Goal: Transaction & Acquisition: Book appointment/travel/reservation

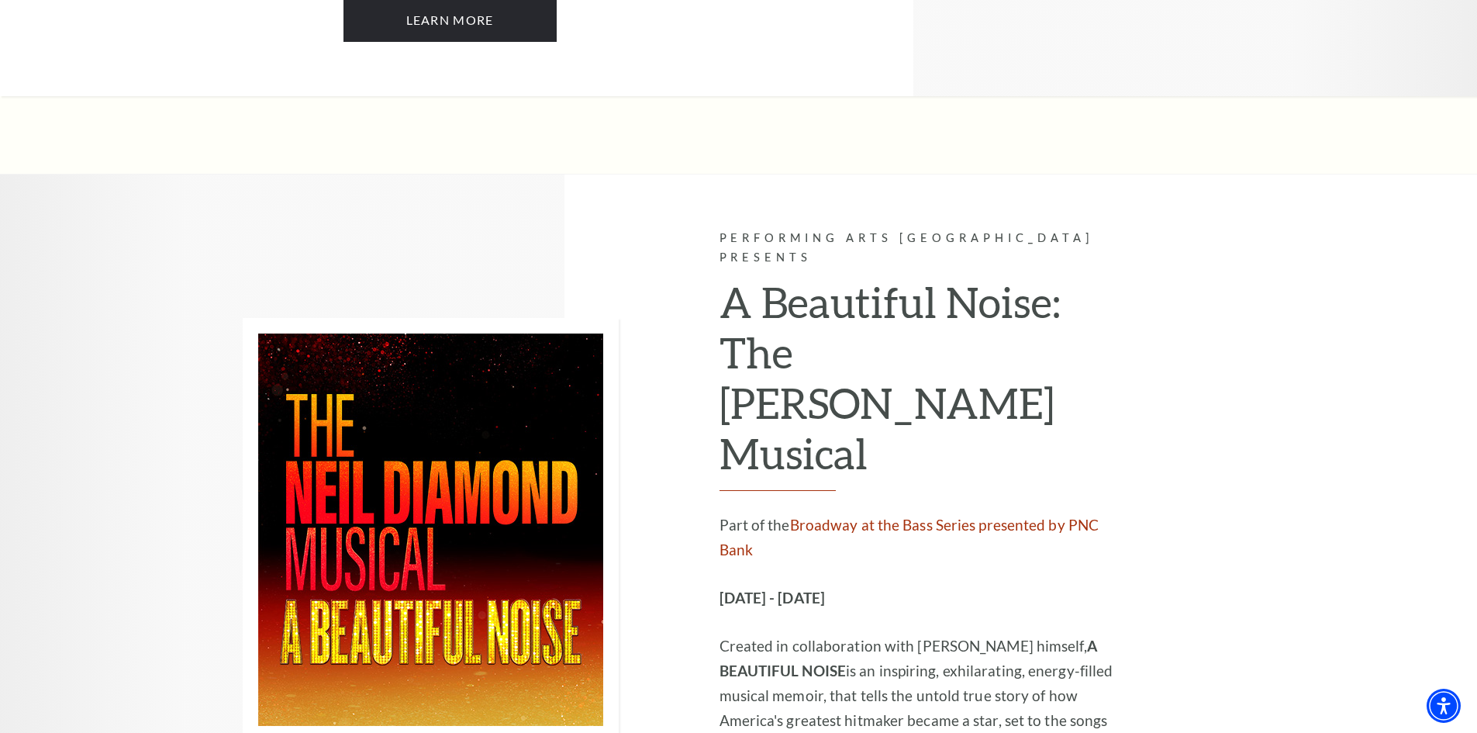
scroll to position [2249, 0]
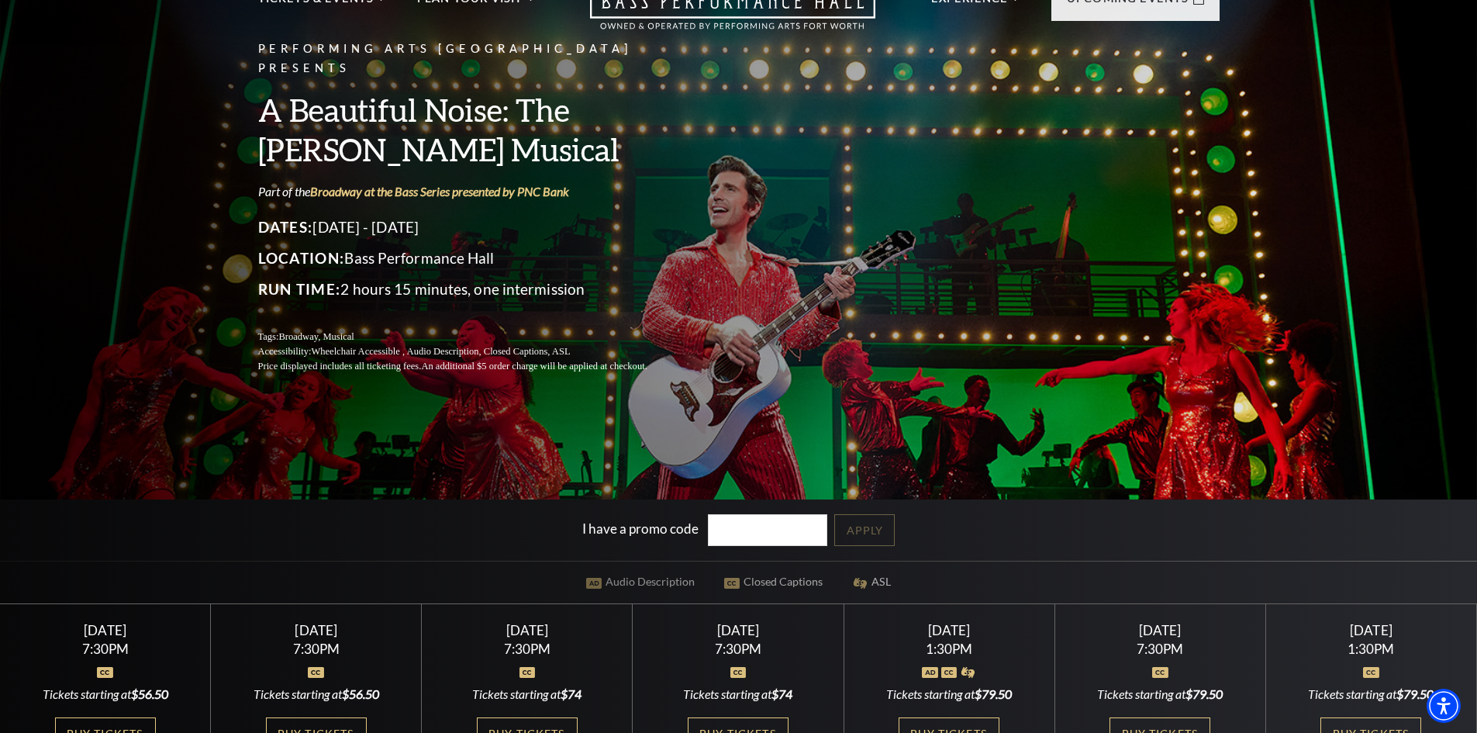
scroll to position [155, 0]
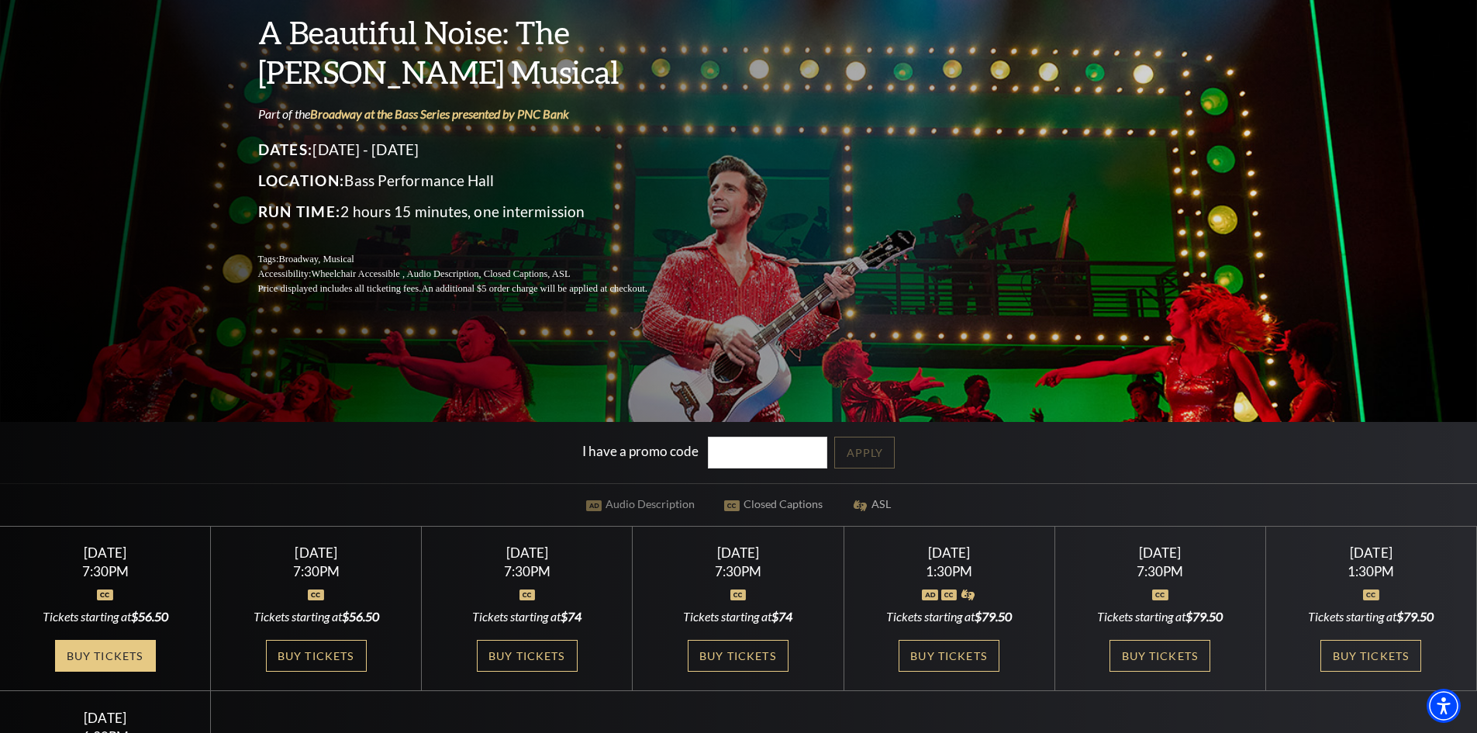
click at [88, 657] on link "Buy Tickets" at bounding box center [105, 656] width 101 height 32
click at [118, 647] on link "Buy Tickets" at bounding box center [105, 656] width 101 height 32
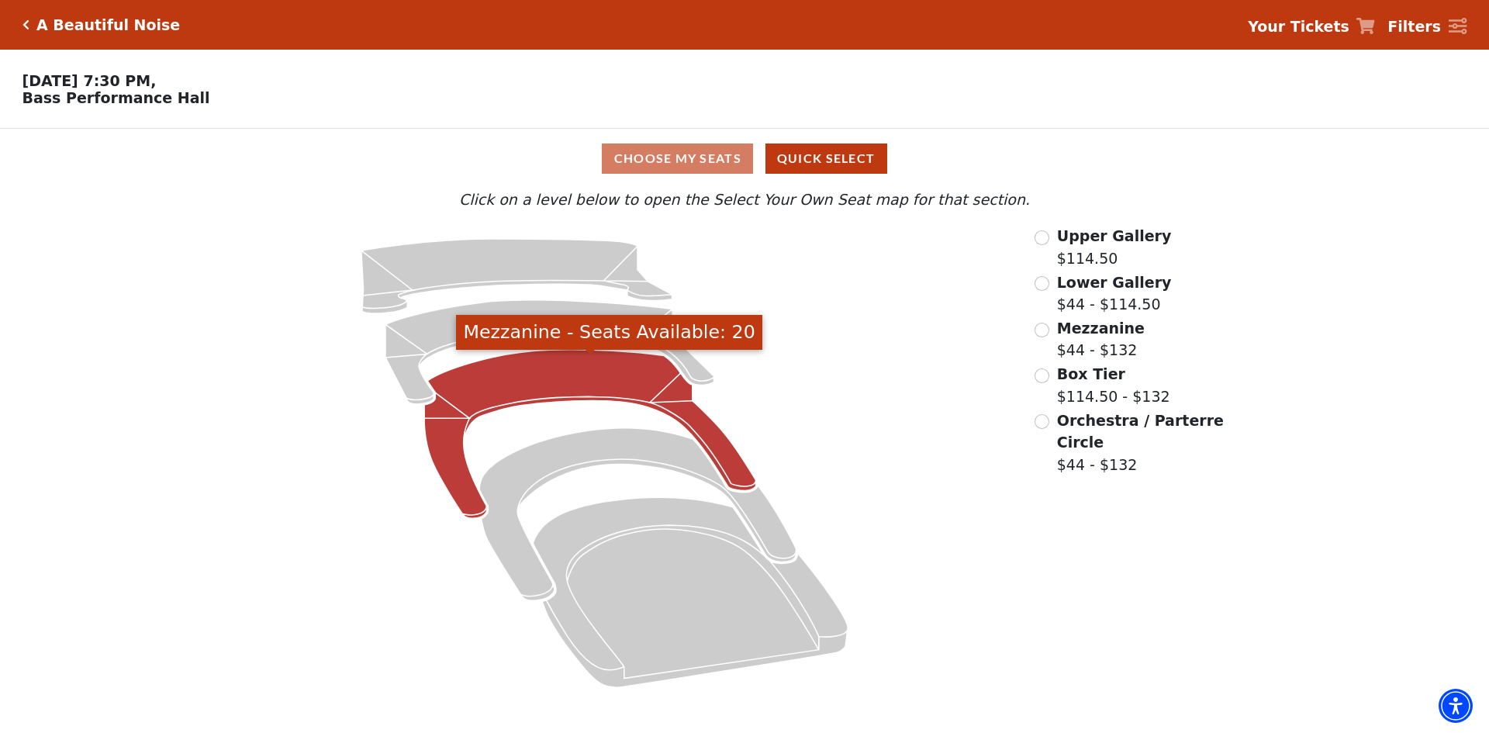
click at [562, 375] on icon "Mezzanine - Seats Available: 20" at bounding box center [590, 434] width 332 height 169
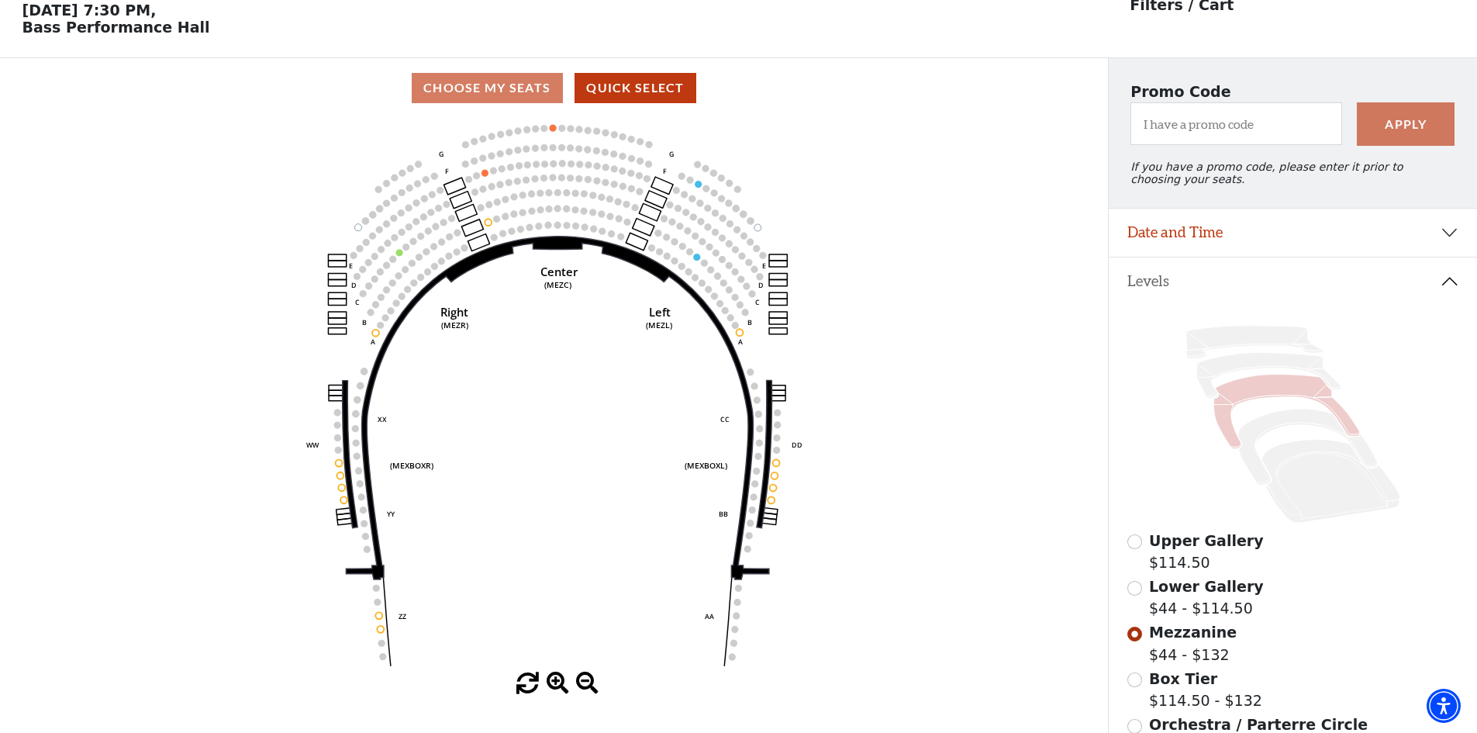
scroll to position [72, 0]
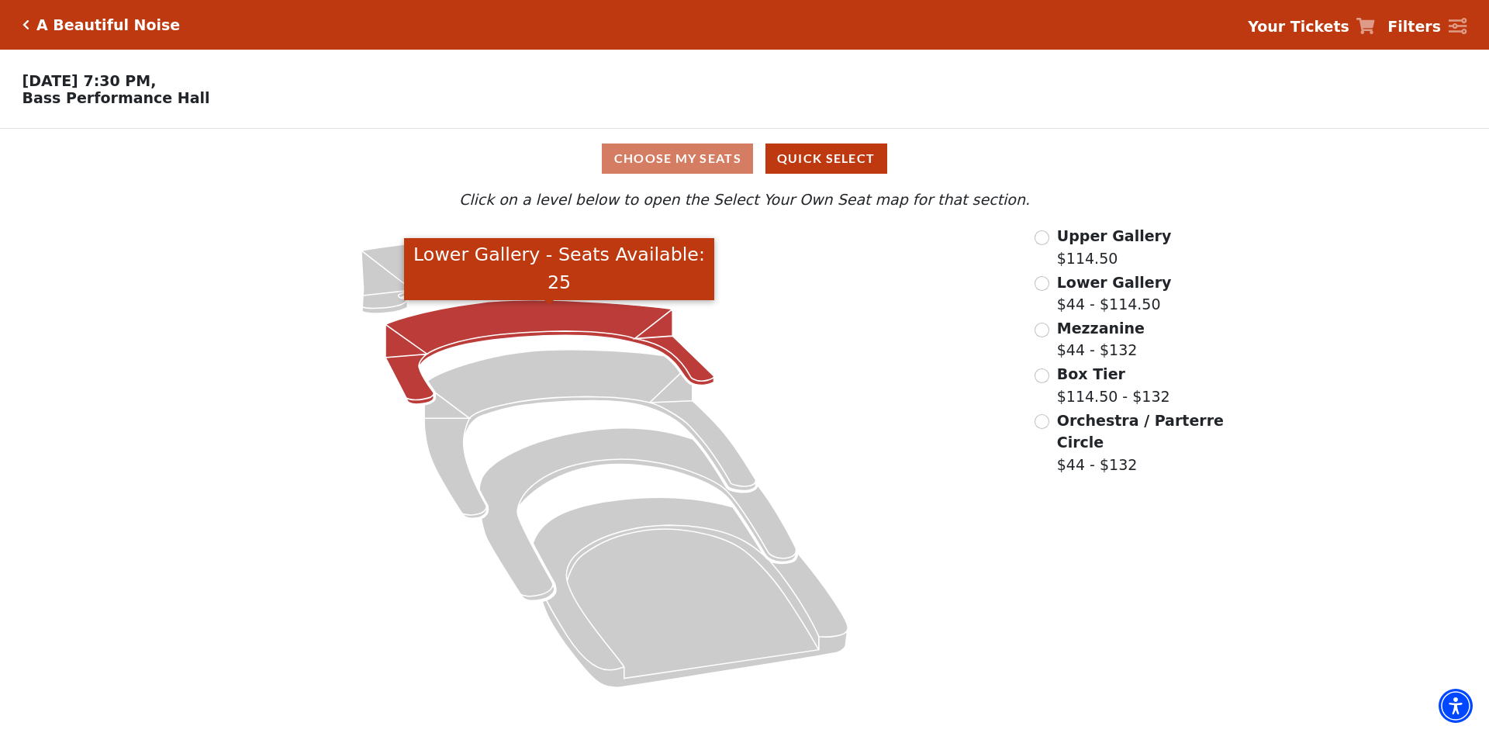
click at [517, 327] on icon "Lower Gallery - Seats Available: 25" at bounding box center [549, 352] width 329 height 104
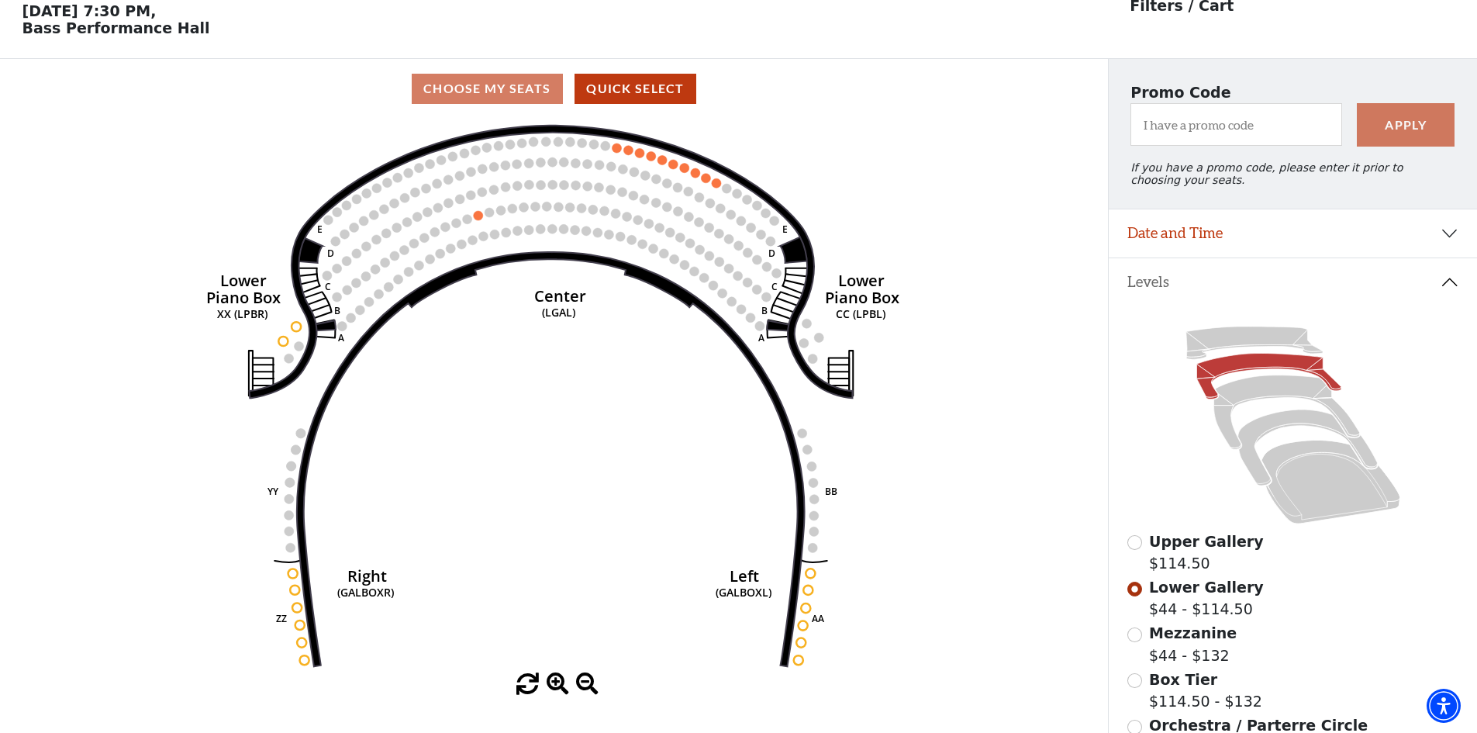
scroll to position [72, 0]
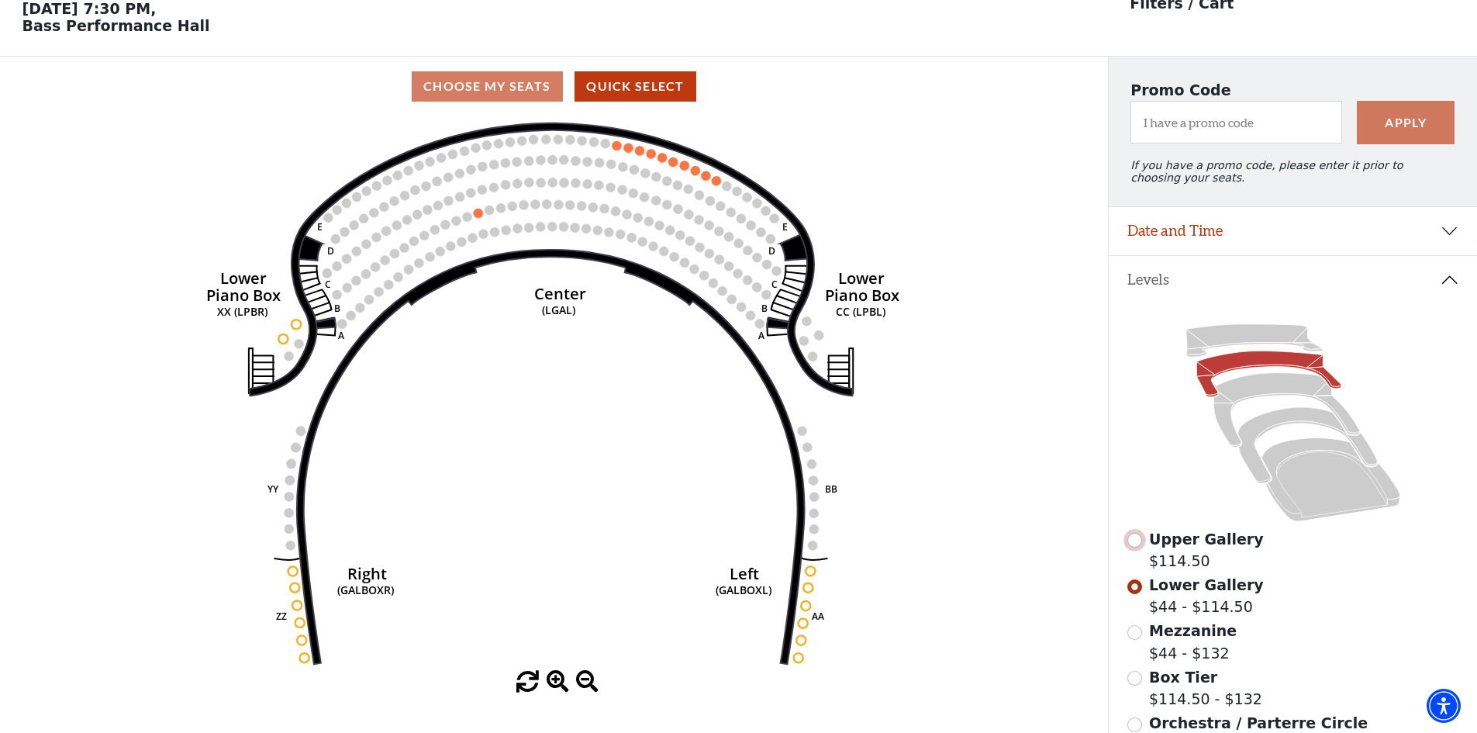
click at [1132, 548] on input "Upper Gallery$114.50\a" at bounding box center [1135, 540] width 15 height 15
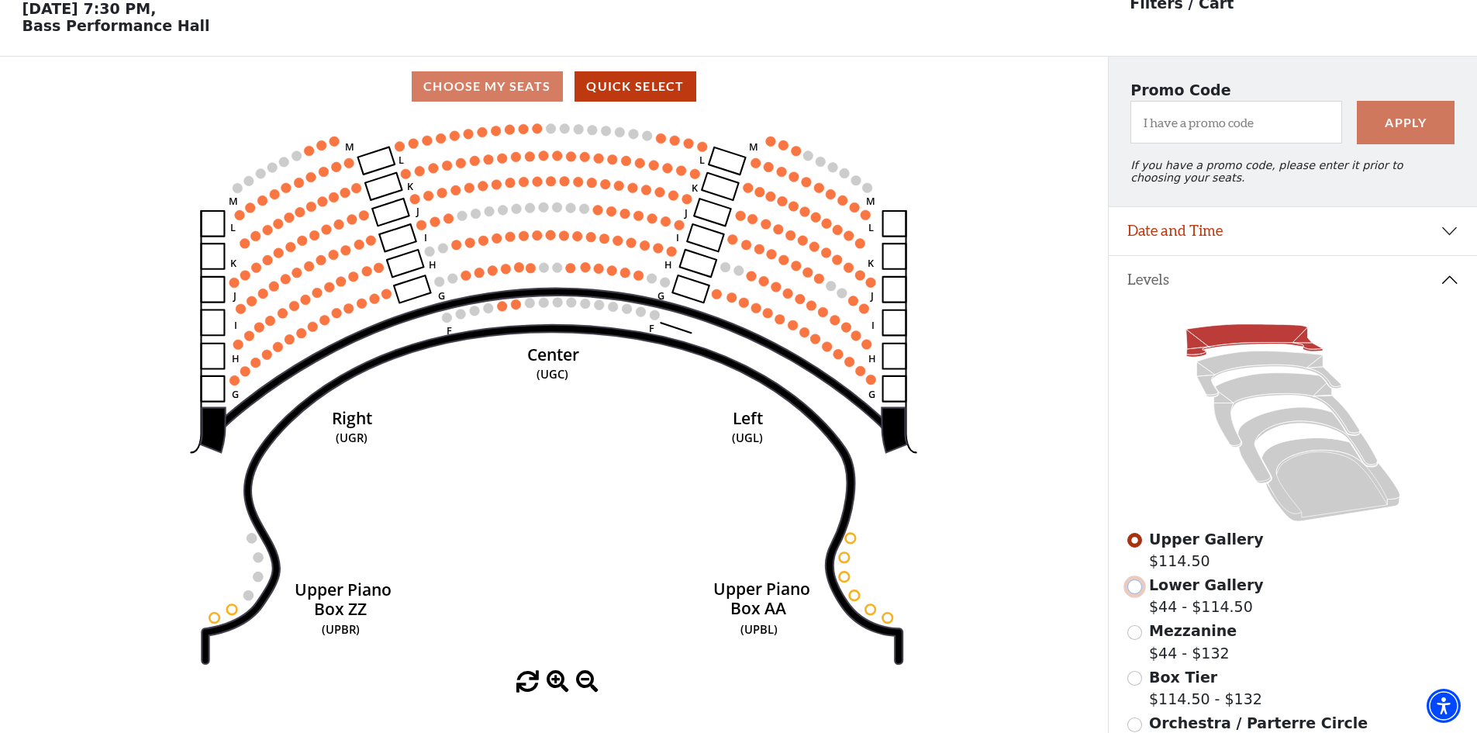
click at [1134, 594] on input "Lower Gallery$44 - $114.50\a" at bounding box center [1135, 586] width 15 height 15
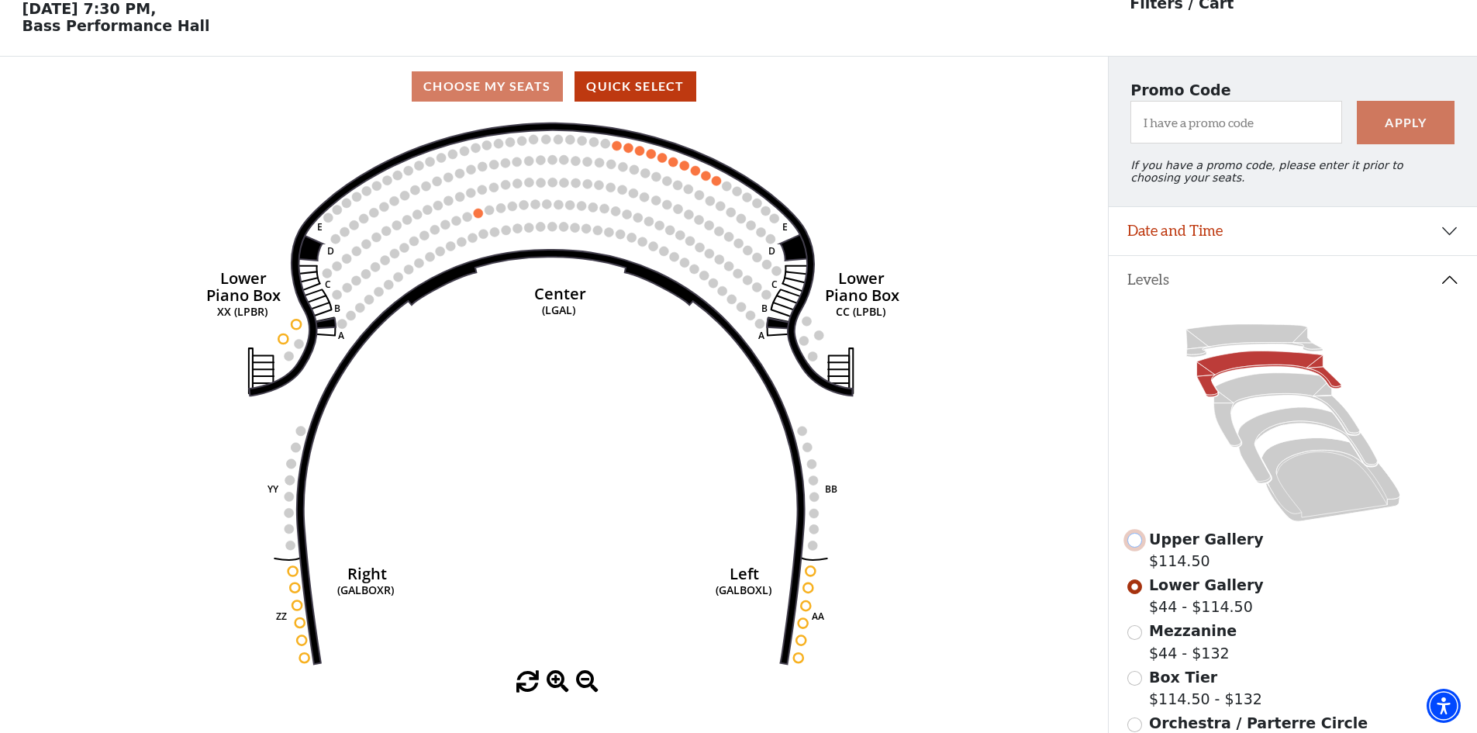
click at [1137, 547] on input "Upper Gallery$114.50\a" at bounding box center [1135, 540] width 15 height 15
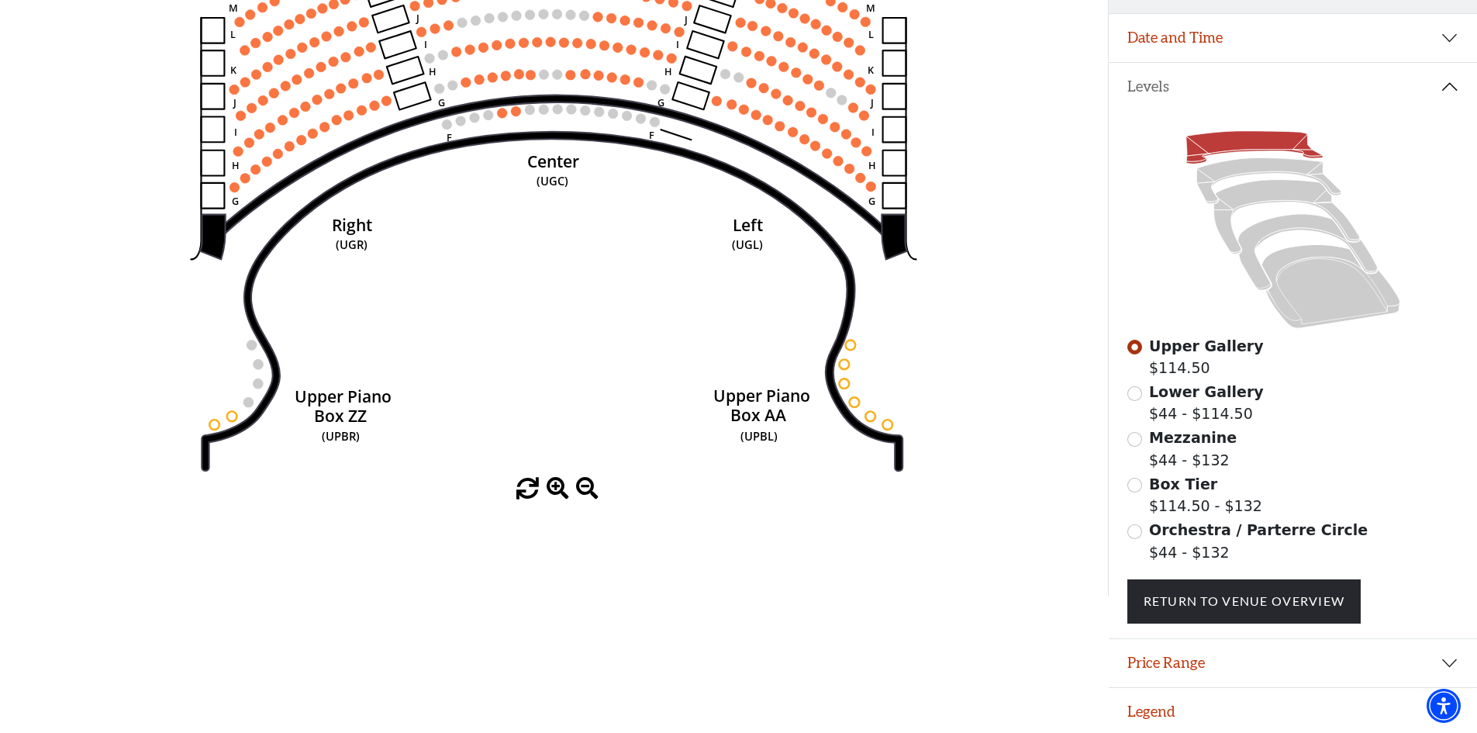
scroll to position [278, 0]
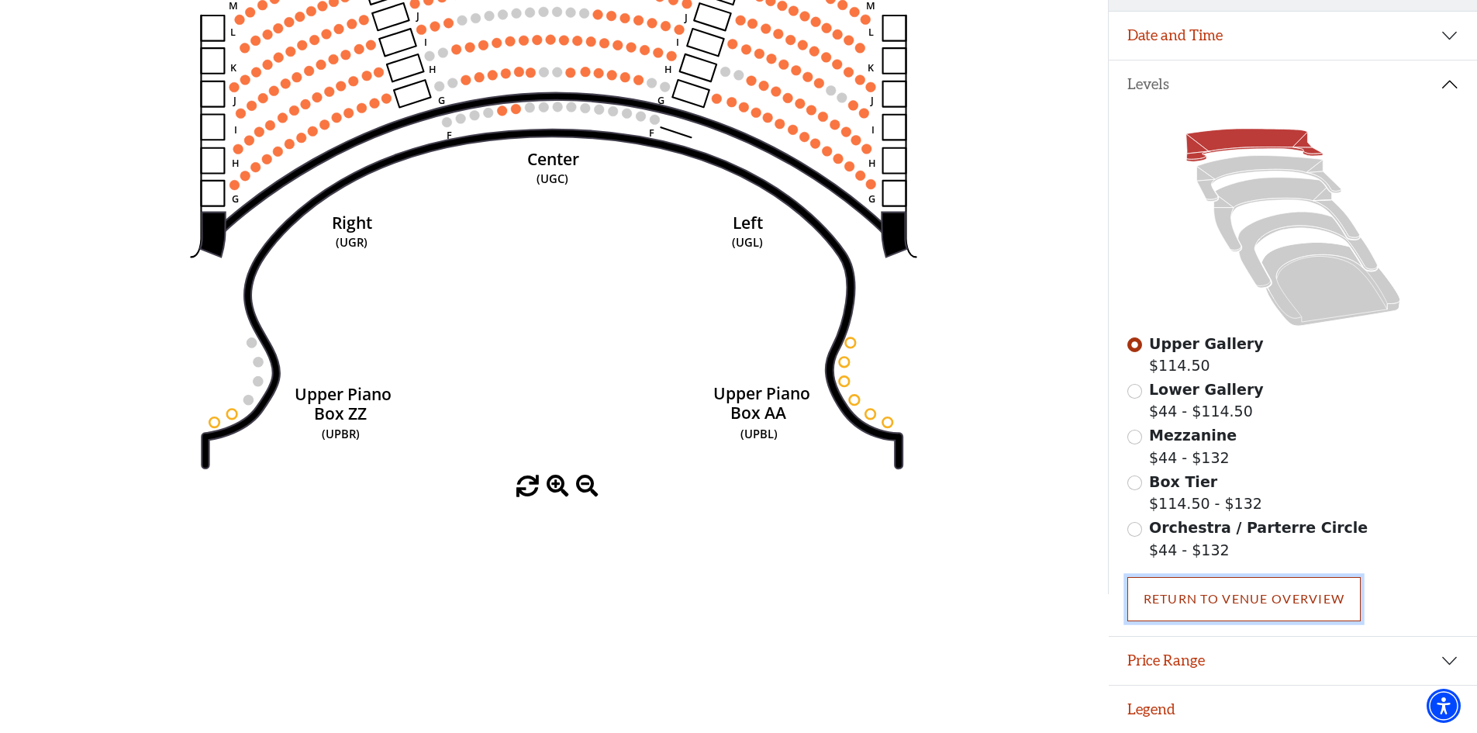
click at [1270, 596] on link "Return To Venue Overview" at bounding box center [1245, 598] width 234 height 43
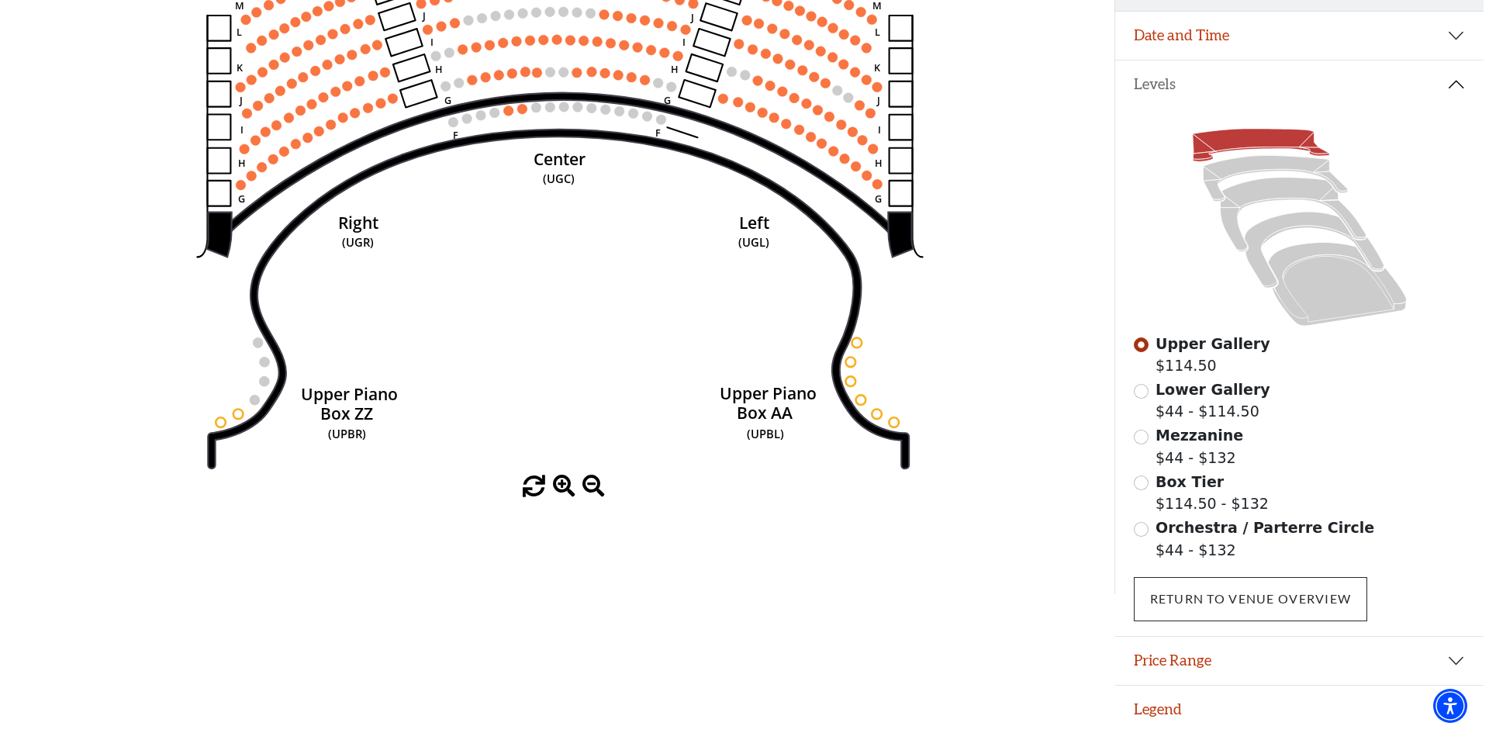
scroll to position [0, 0]
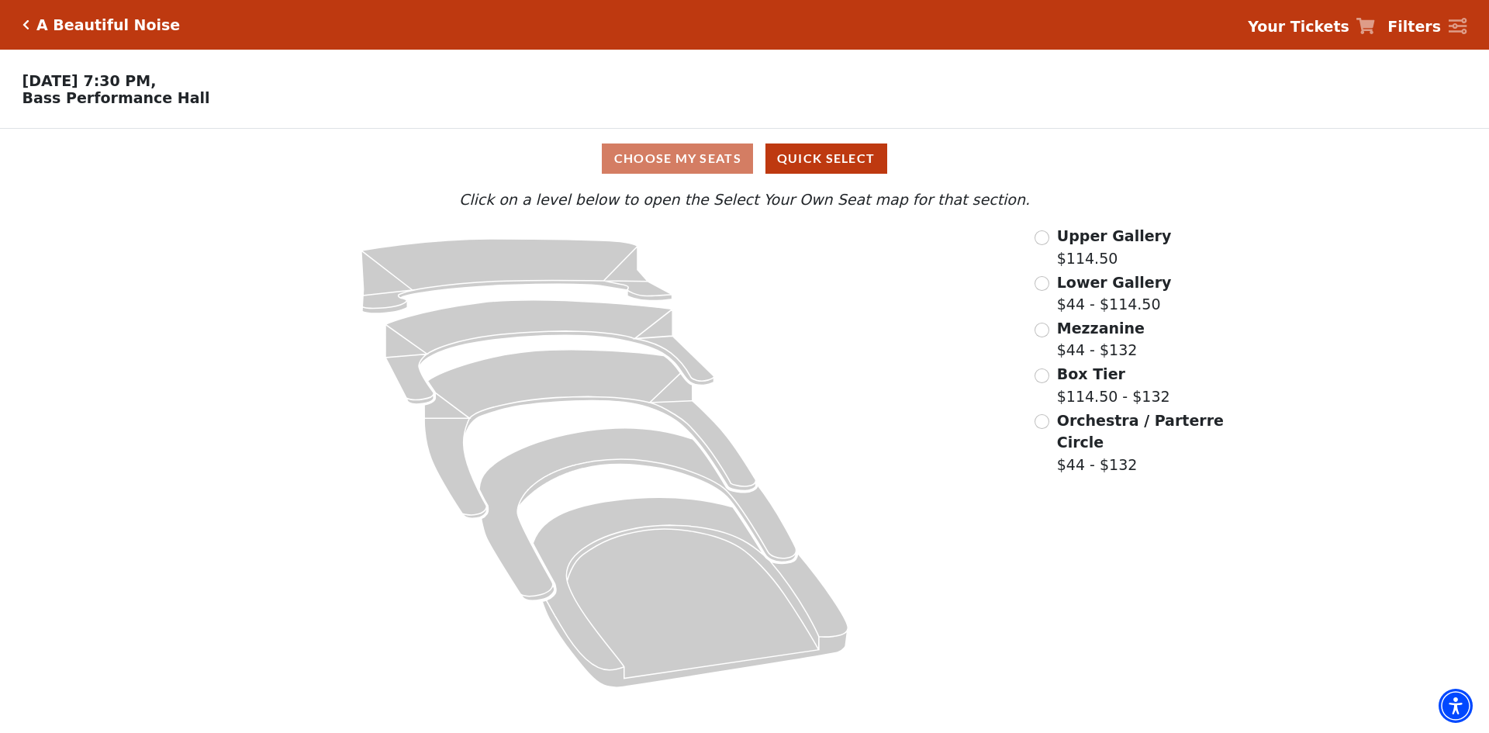
click at [25, 27] on icon "Click here to go back to filters" at bounding box center [25, 24] width 7 height 11
click at [24, 20] on icon "Click here to go back to filters" at bounding box center [25, 24] width 7 height 11
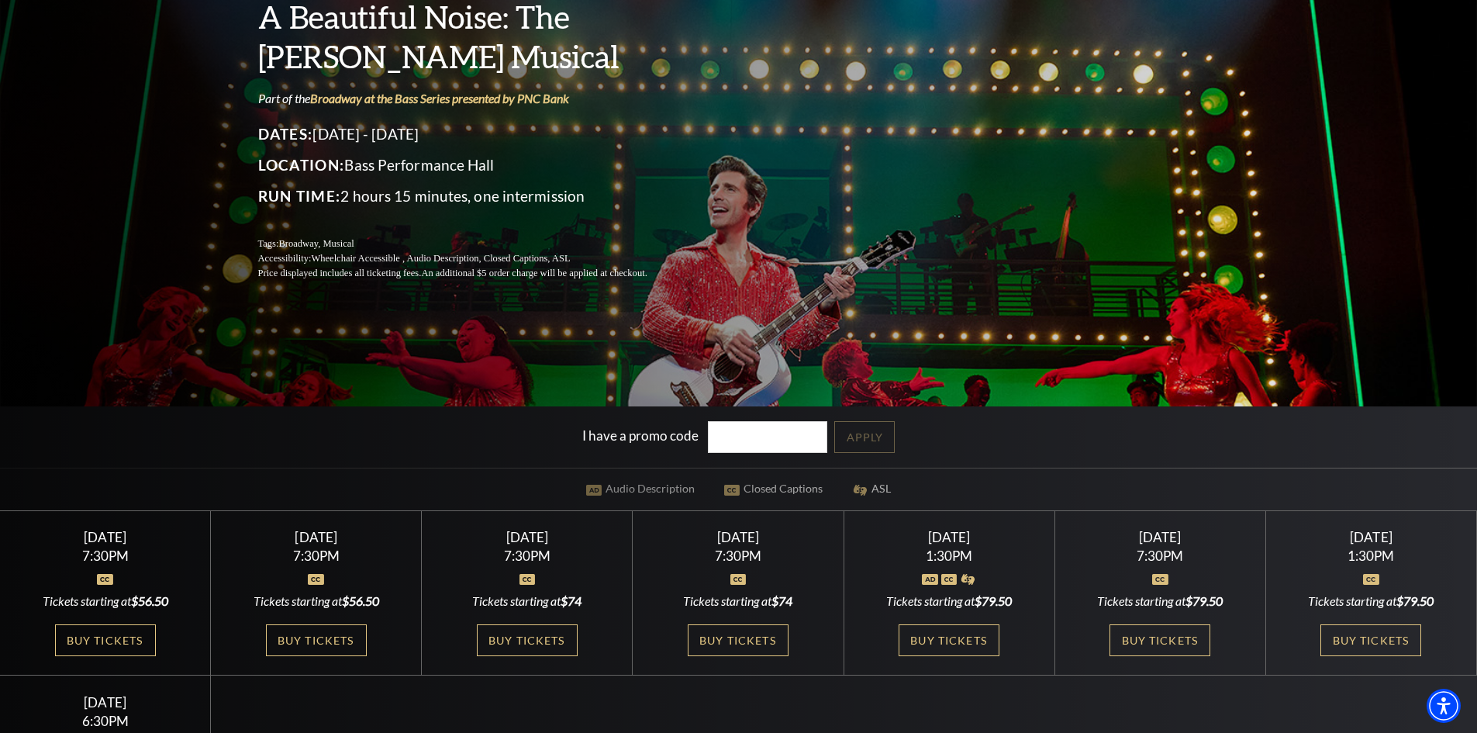
scroll to position [233, 0]
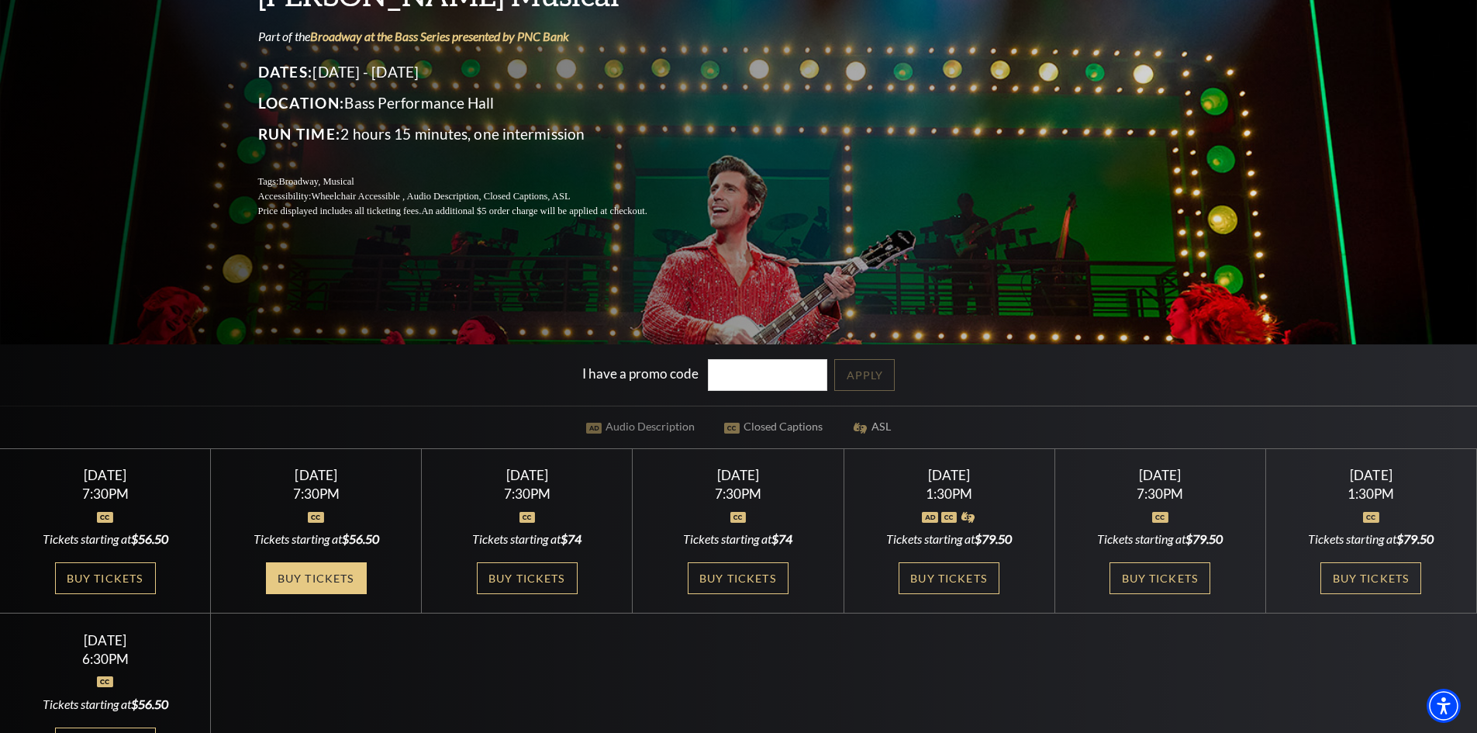
click at [313, 574] on link "Buy Tickets" at bounding box center [316, 578] width 101 height 32
click at [319, 572] on link "Buy Tickets" at bounding box center [316, 578] width 101 height 32
click at [325, 570] on link "Buy Tickets" at bounding box center [316, 578] width 101 height 32
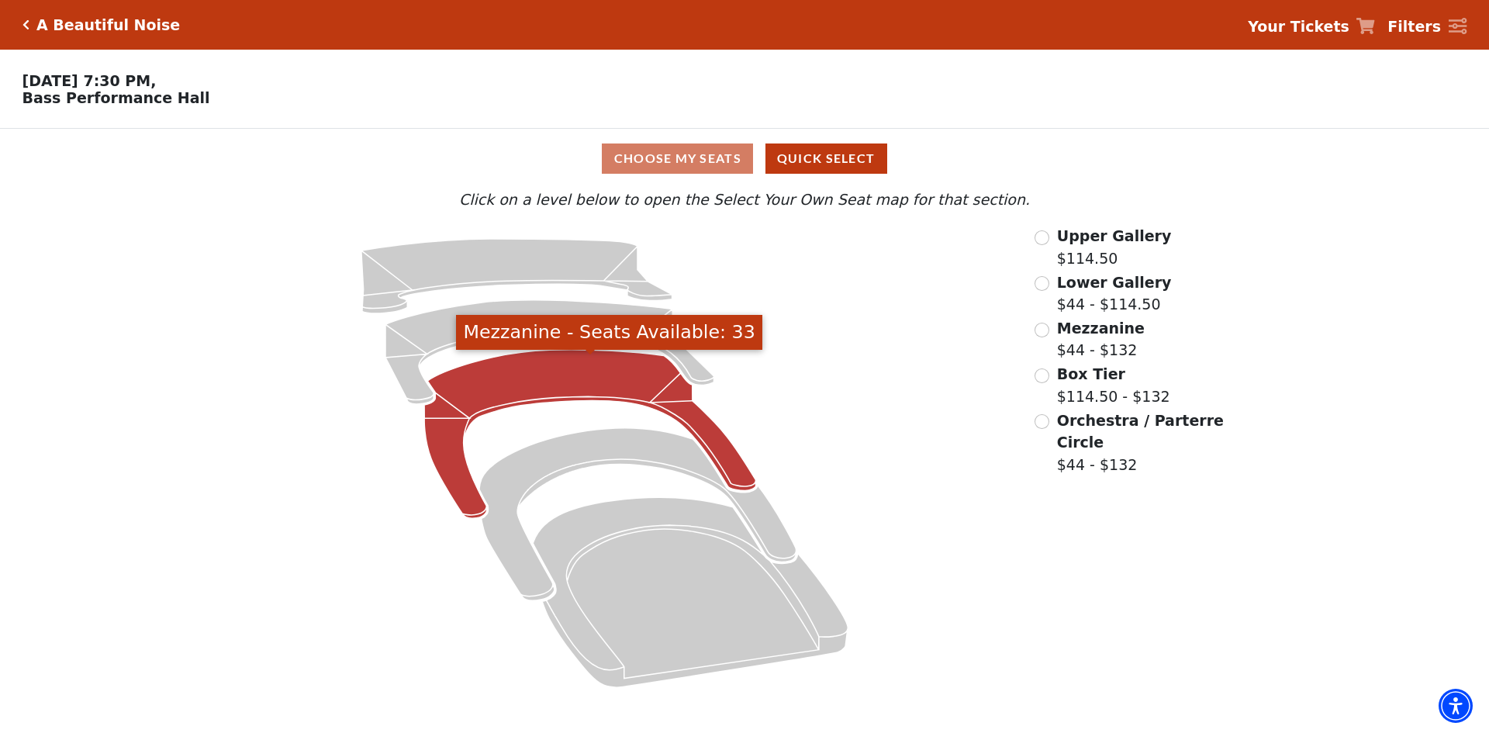
click at [531, 379] on icon "Mezzanine - Seats Available: 33" at bounding box center [590, 434] width 332 height 169
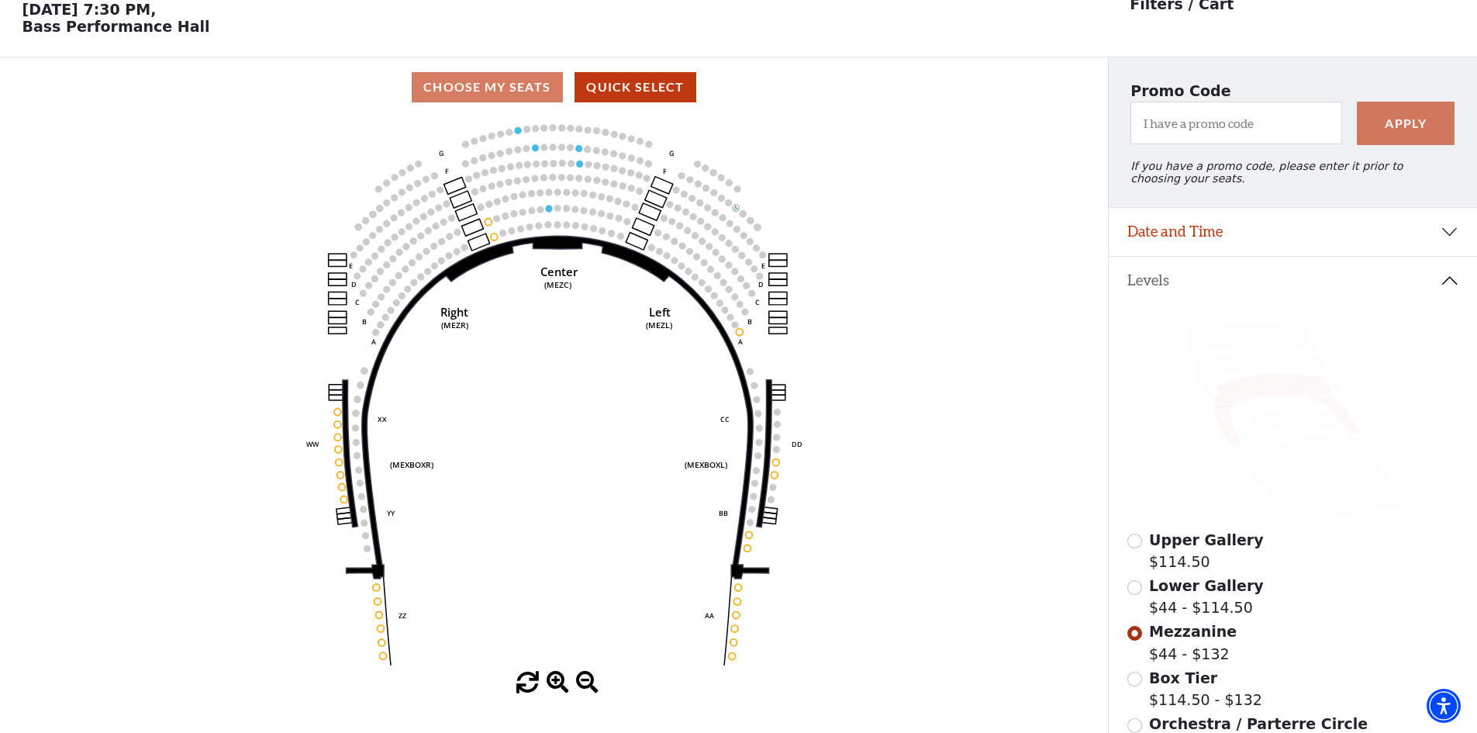
scroll to position [72, 0]
click at [1263, 369] on icon at bounding box center [1269, 374] width 144 height 46
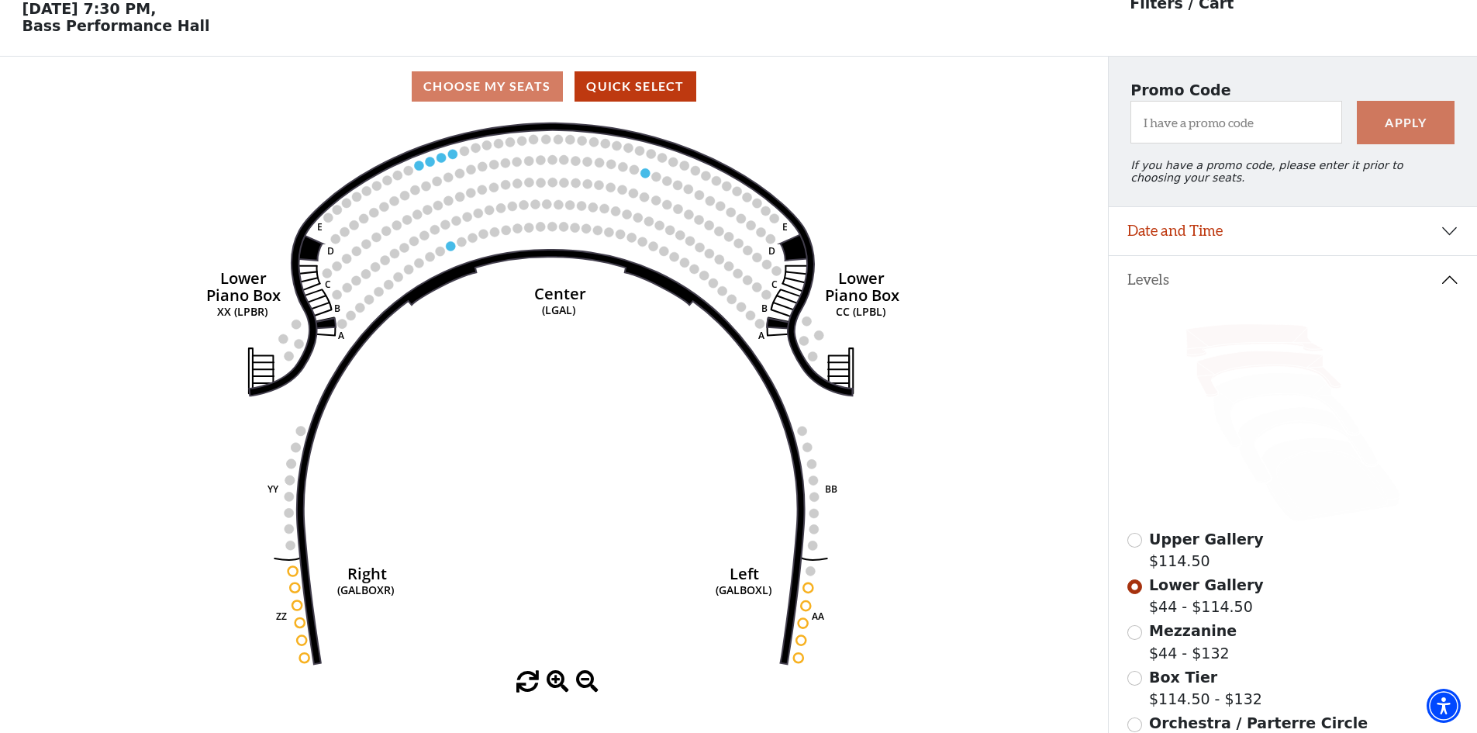
click at [1255, 339] on icon at bounding box center [1254, 340] width 136 height 33
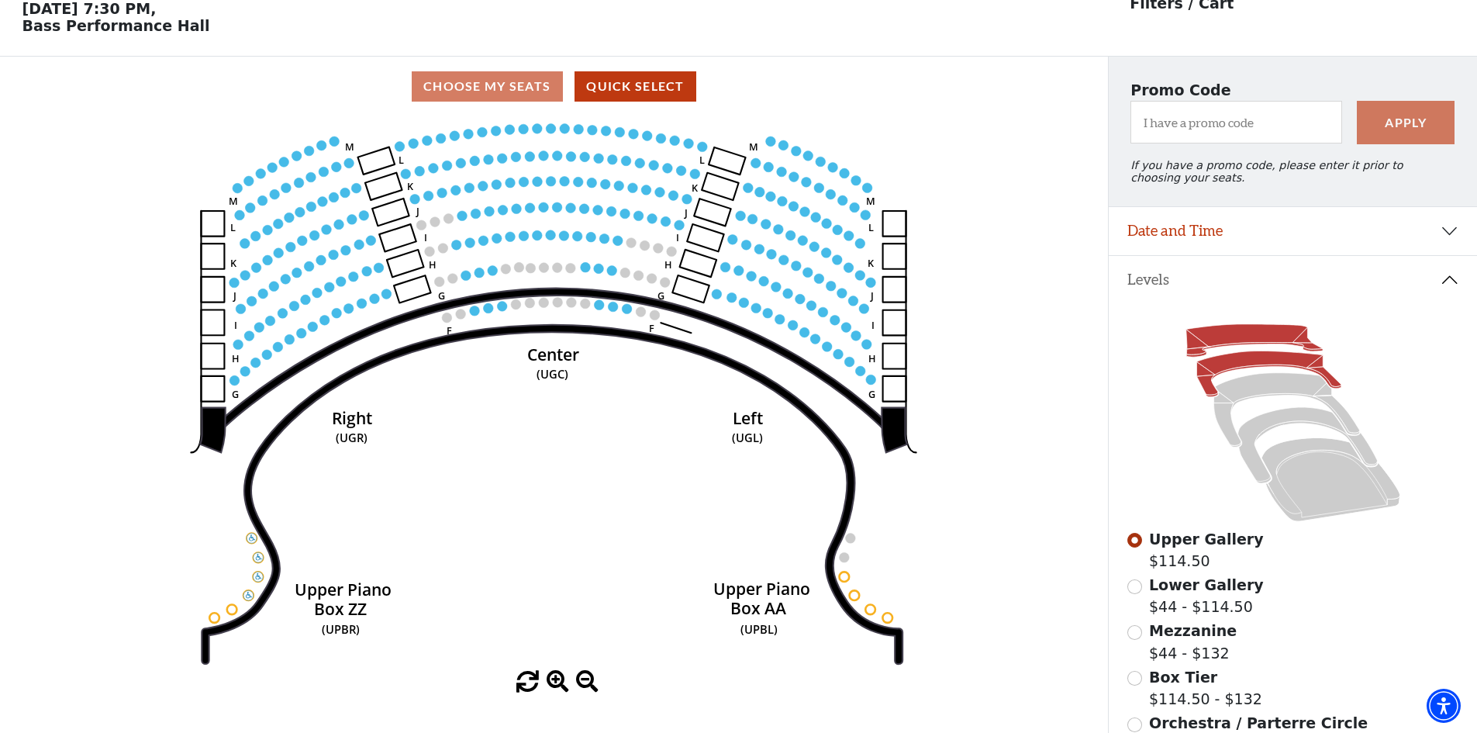
click at [1266, 370] on icon at bounding box center [1269, 374] width 144 height 46
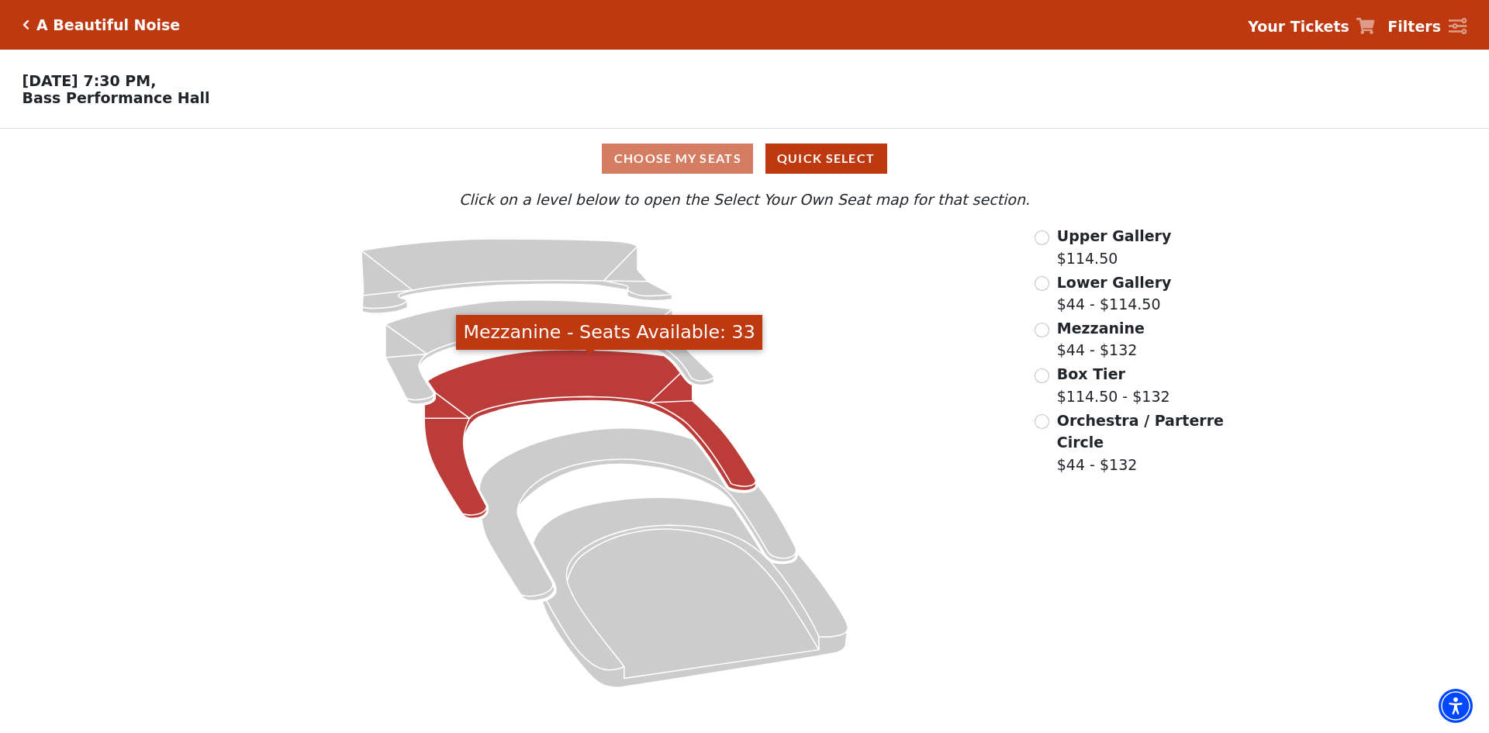
click at [561, 378] on icon "Mezzanine - Seats Available: 33" at bounding box center [590, 434] width 332 height 169
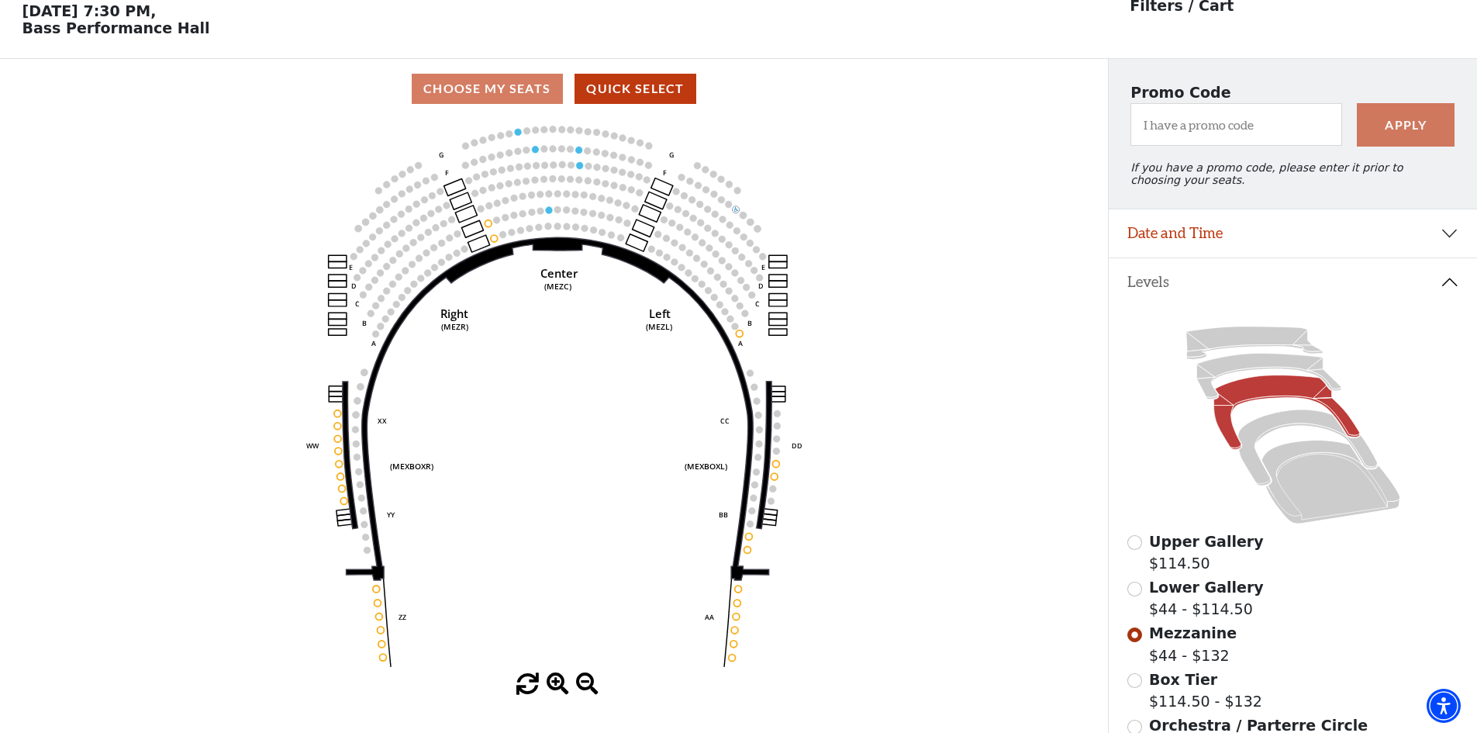
scroll to position [72, 0]
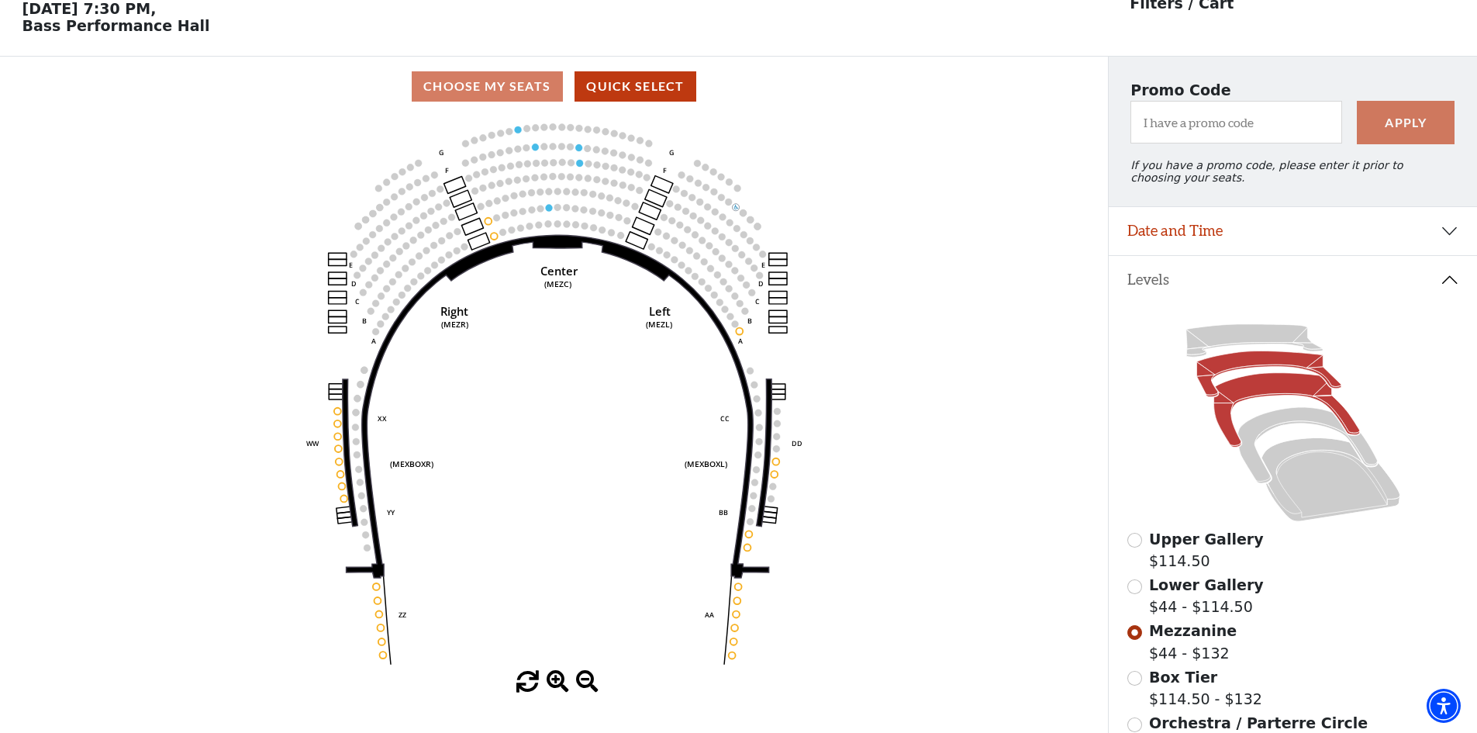
click at [1252, 369] on icon at bounding box center [1269, 374] width 144 height 46
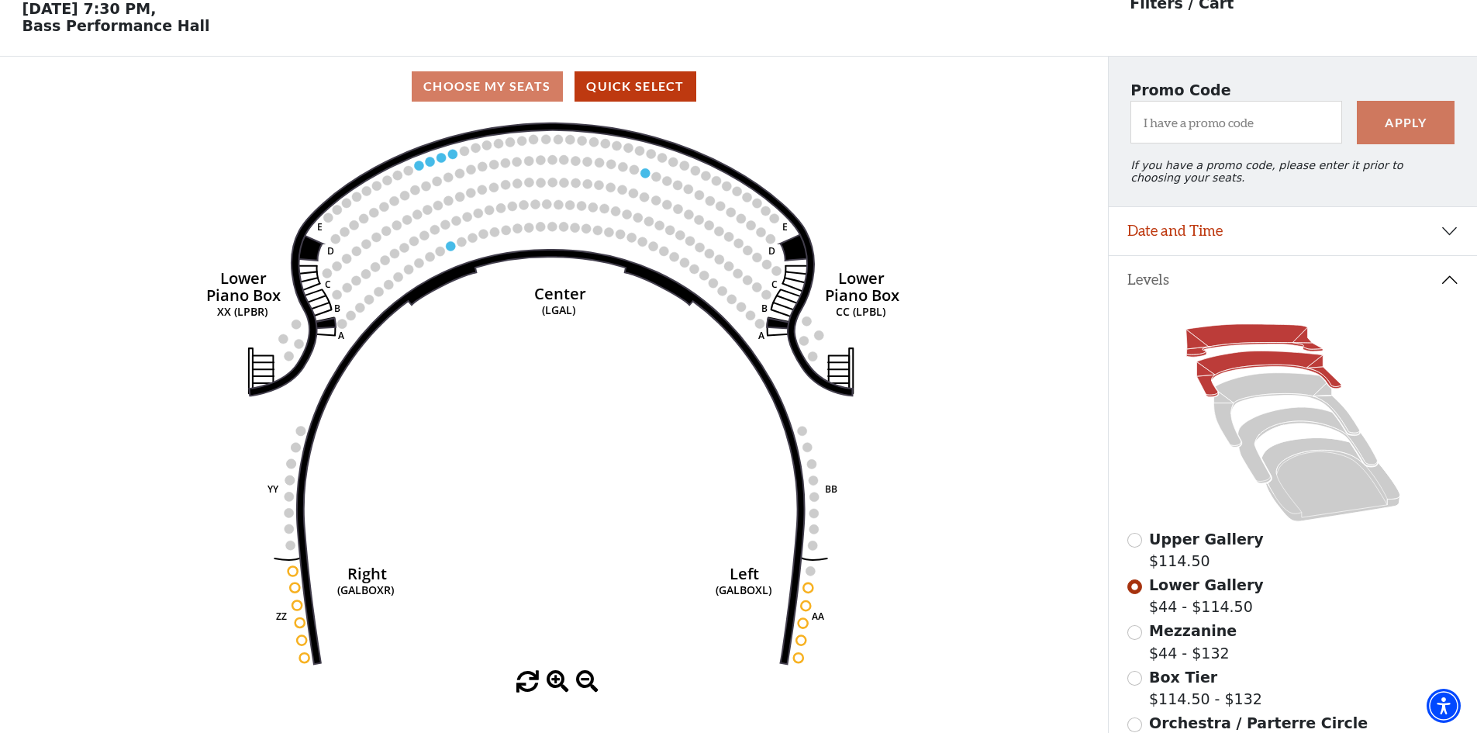
click at [1253, 346] on icon at bounding box center [1254, 340] width 136 height 33
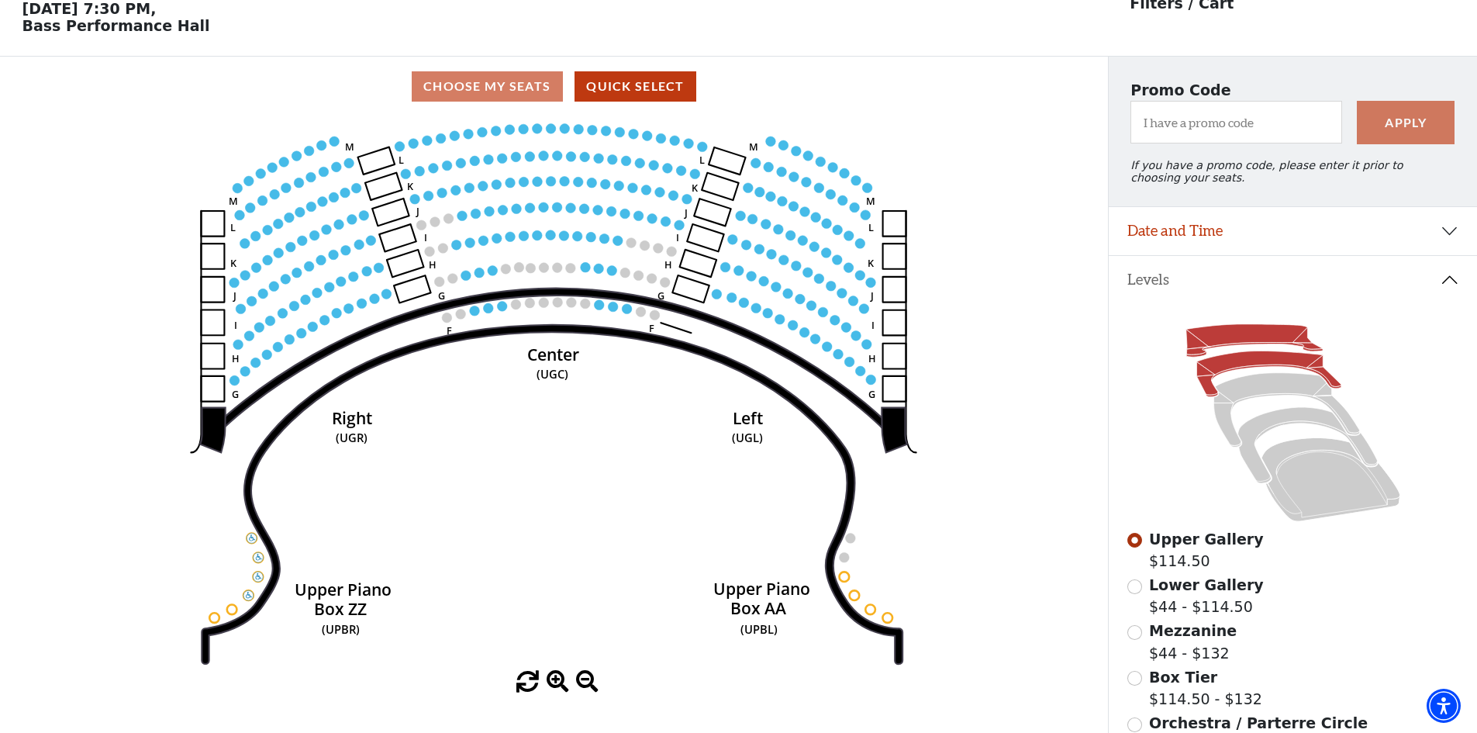
click at [1255, 367] on icon at bounding box center [1269, 374] width 144 height 46
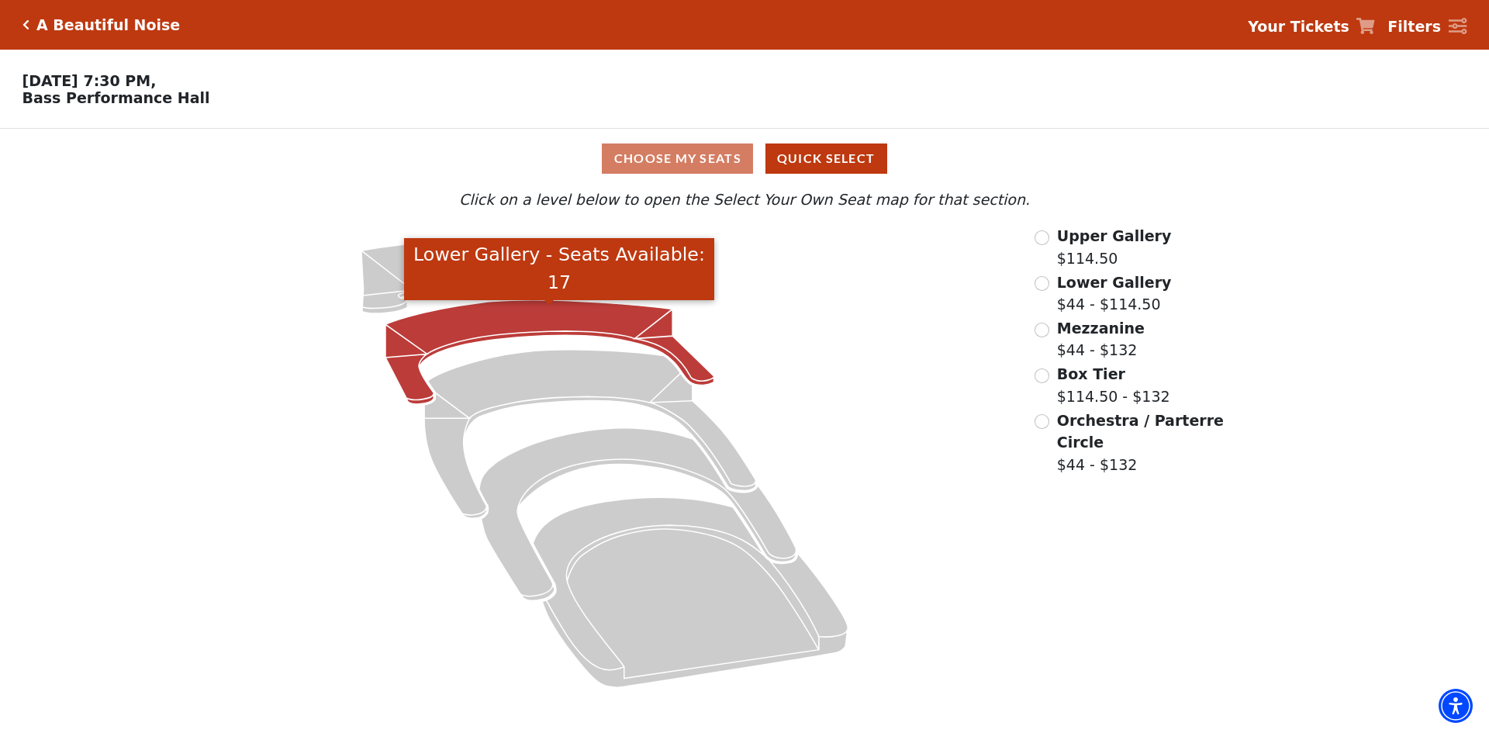
click at [546, 318] on icon "Lower Gallery - Seats Available: 17" at bounding box center [549, 352] width 329 height 104
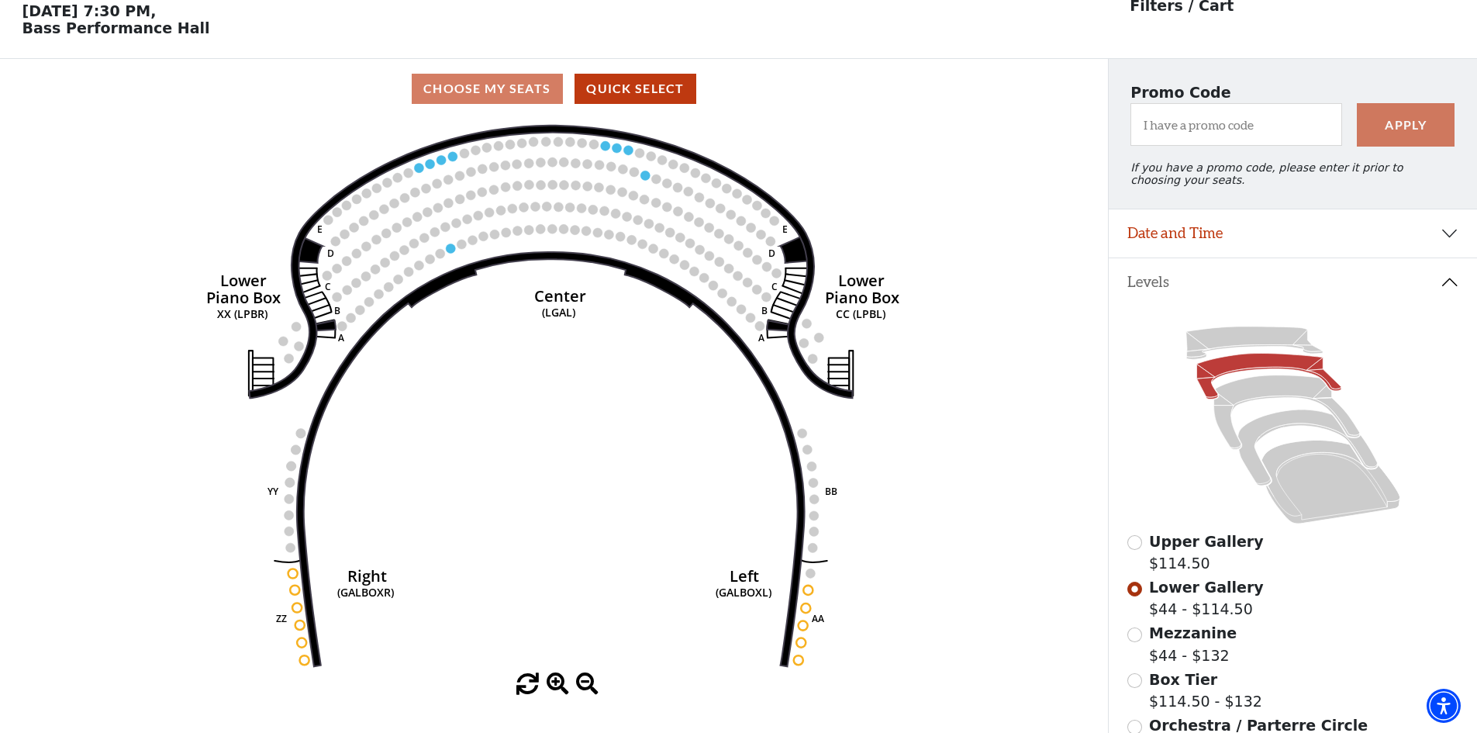
scroll to position [72, 0]
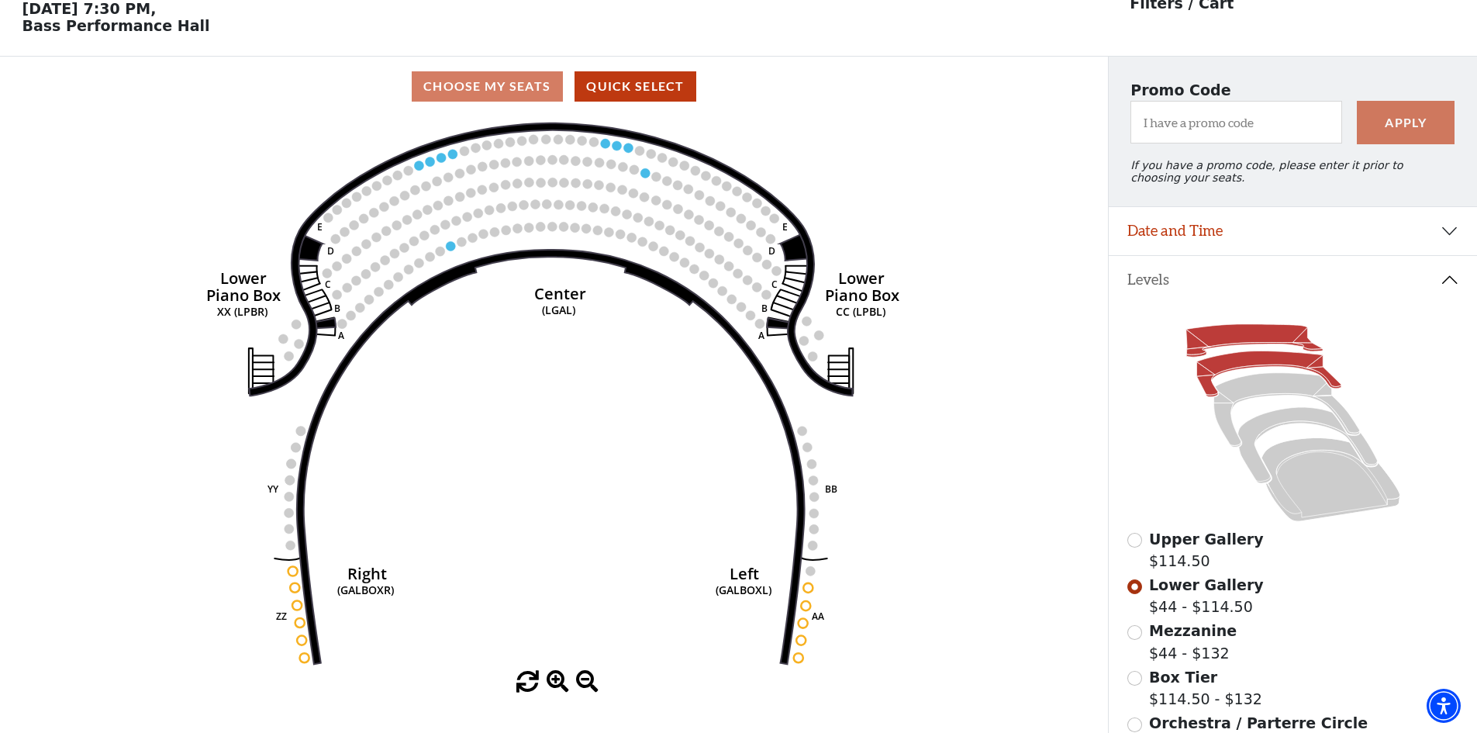
click at [1261, 343] on icon at bounding box center [1254, 340] width 136 height 33
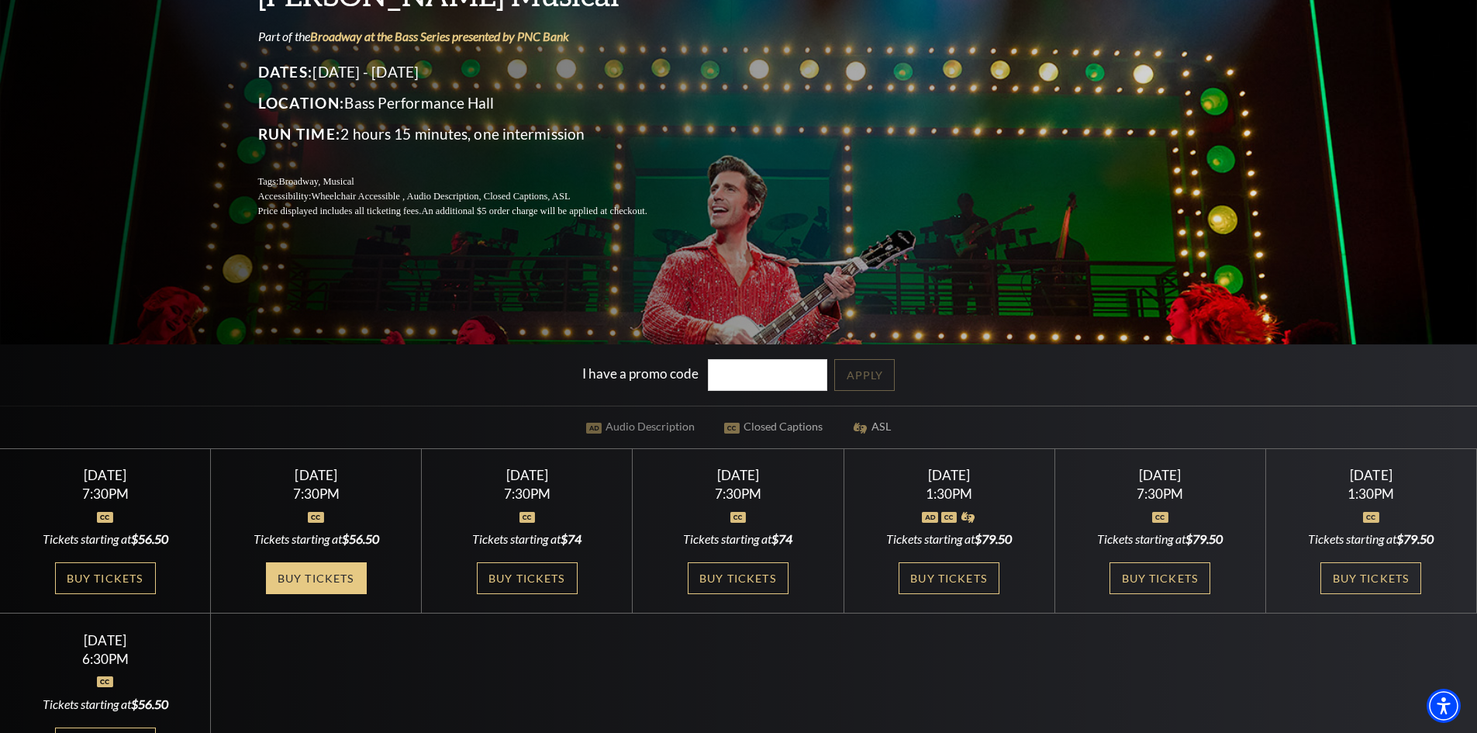
click at [339, 573] on link "Buy Tickets" at bounding box center [316, 578] width 101 height 32
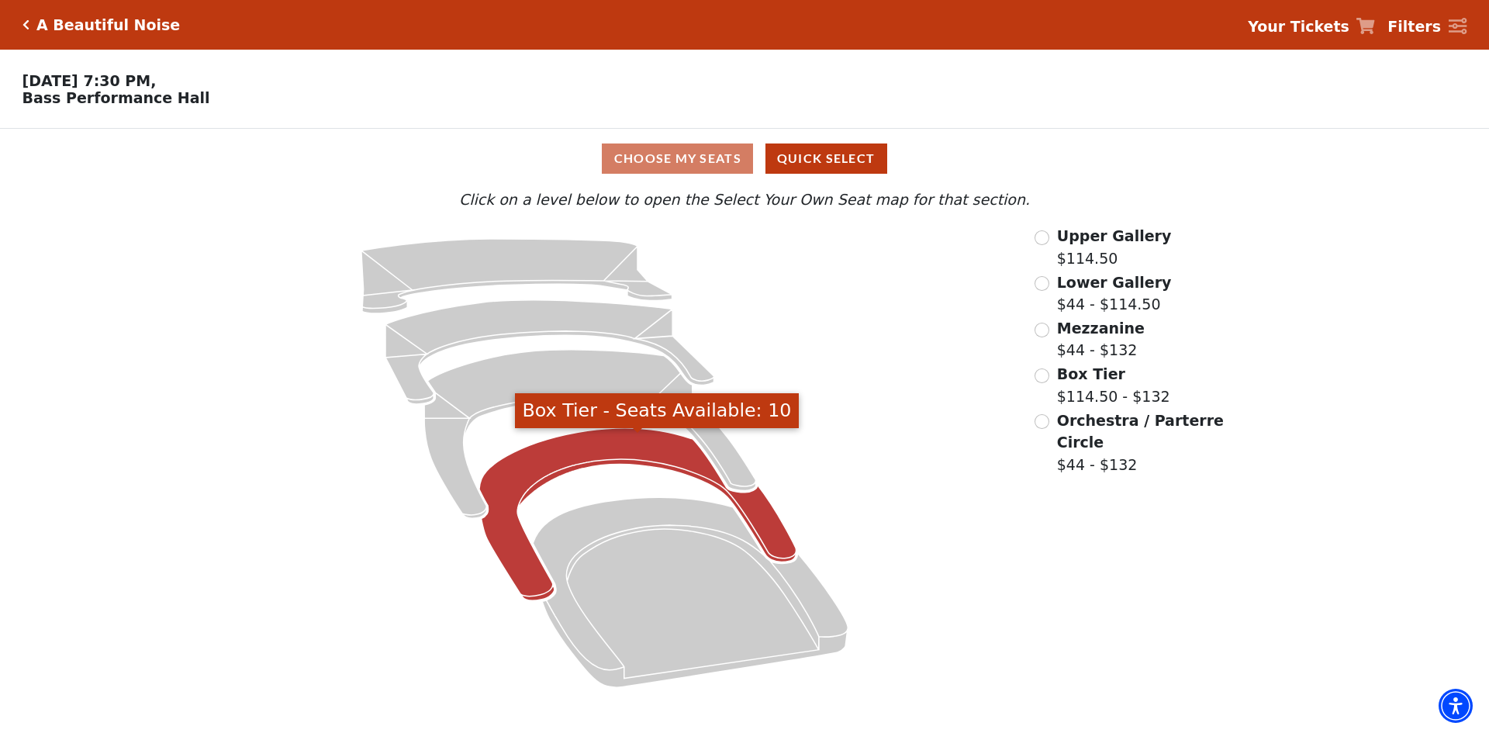
click at [603, 446] on icon "Box Tier - Seats Available: 10" at bounding box center [637, 514] width 317 height 173
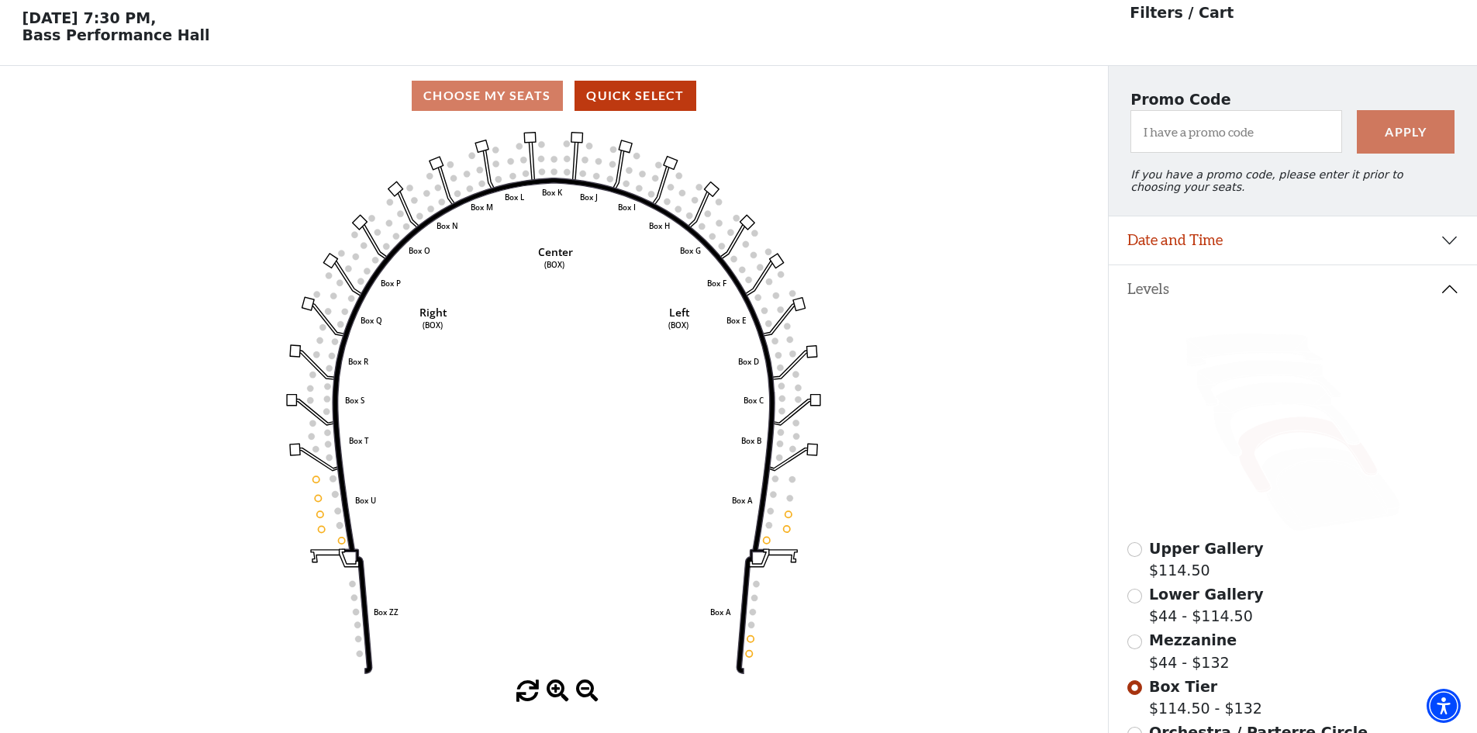
scroll to position [72, 0]
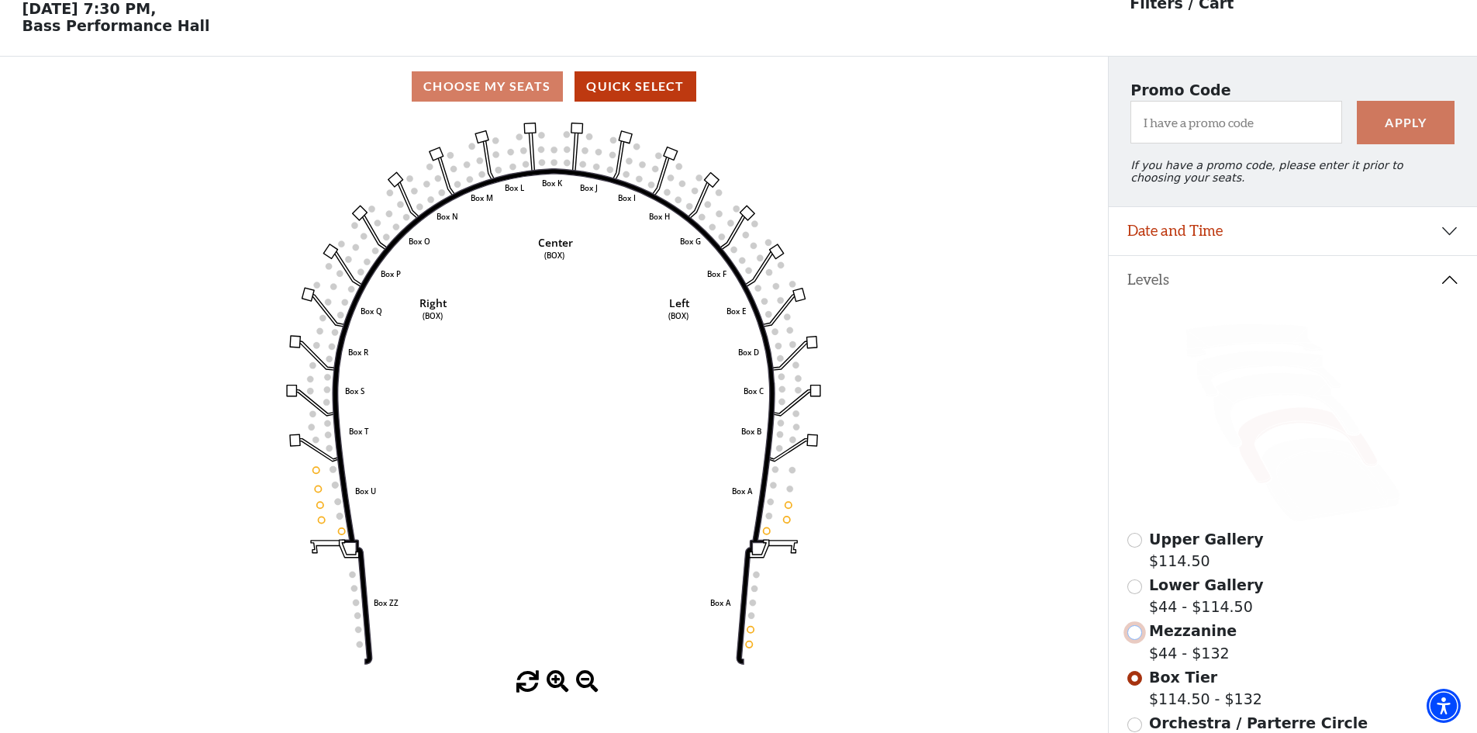
click at [1137, 640] on input "Mezzanine$44 - $132\a" at bounding box center [1135, 632] width 15 height 15
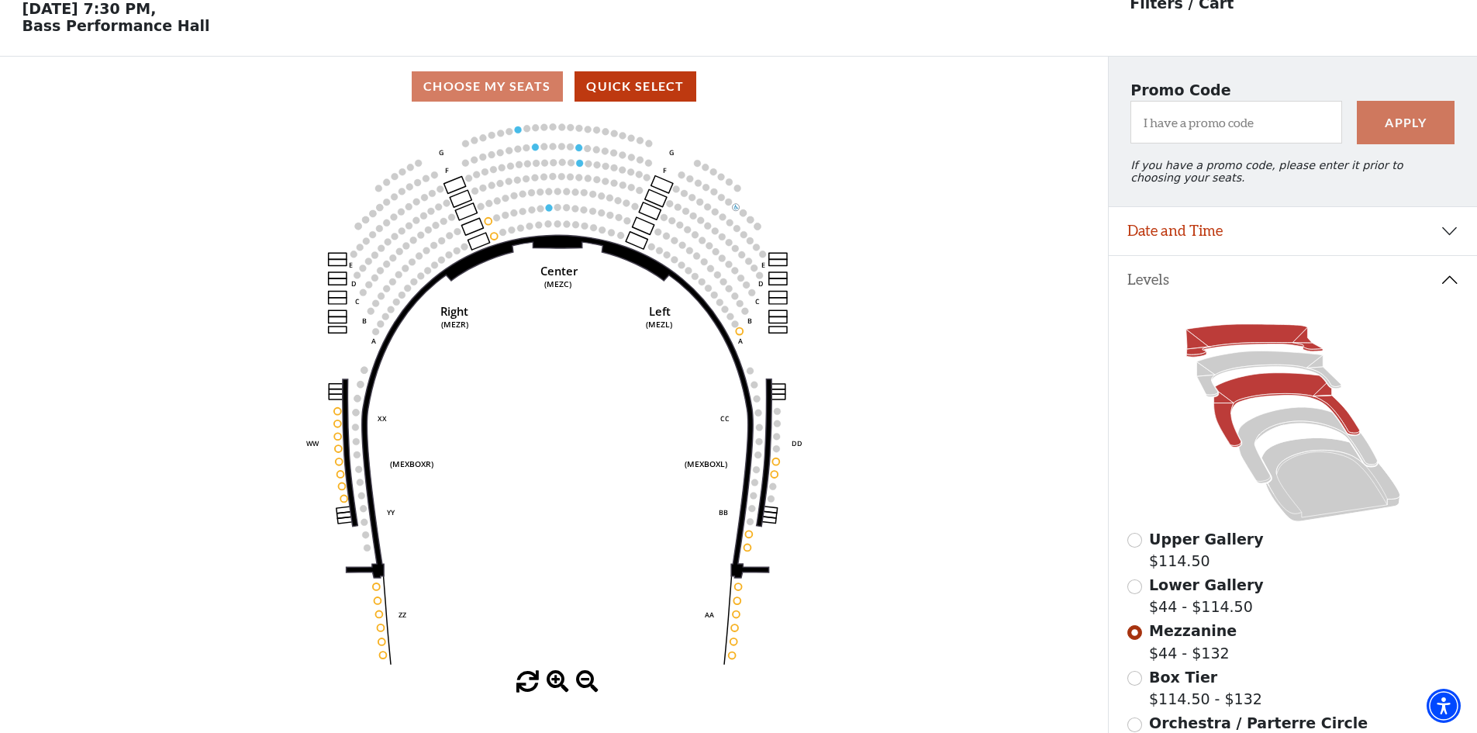
click at [1287, 342] on icon at bounding box center [1254, 340] width 136 height 33
